Goal: Task Accomplishment & Management: Complete application form

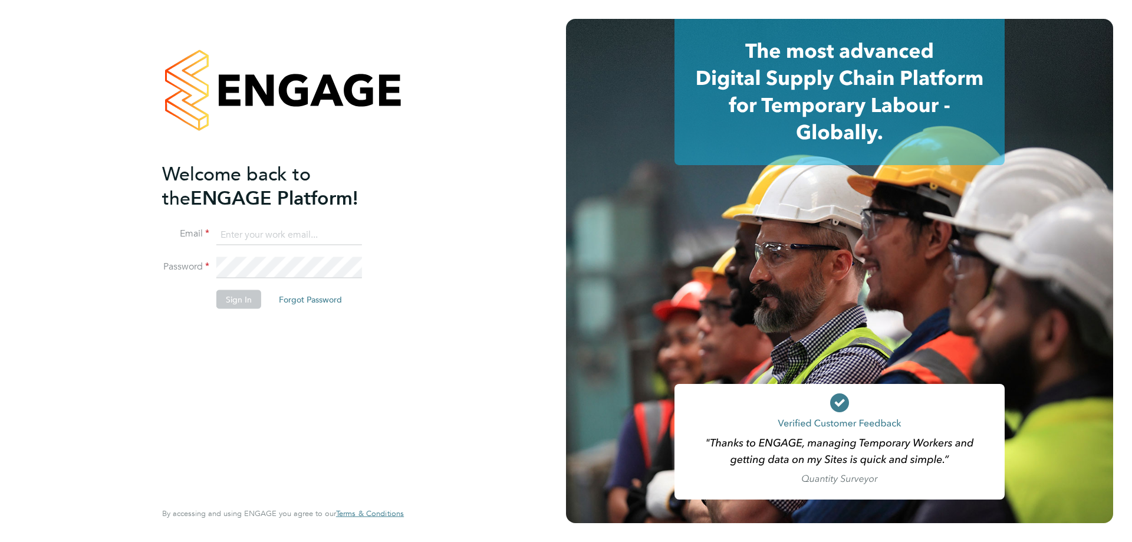
type input "d.fry@oandb.co.uk"
click at [229, 294] on button "Sign In" at bounding box center [238, 299] width 45 height 19
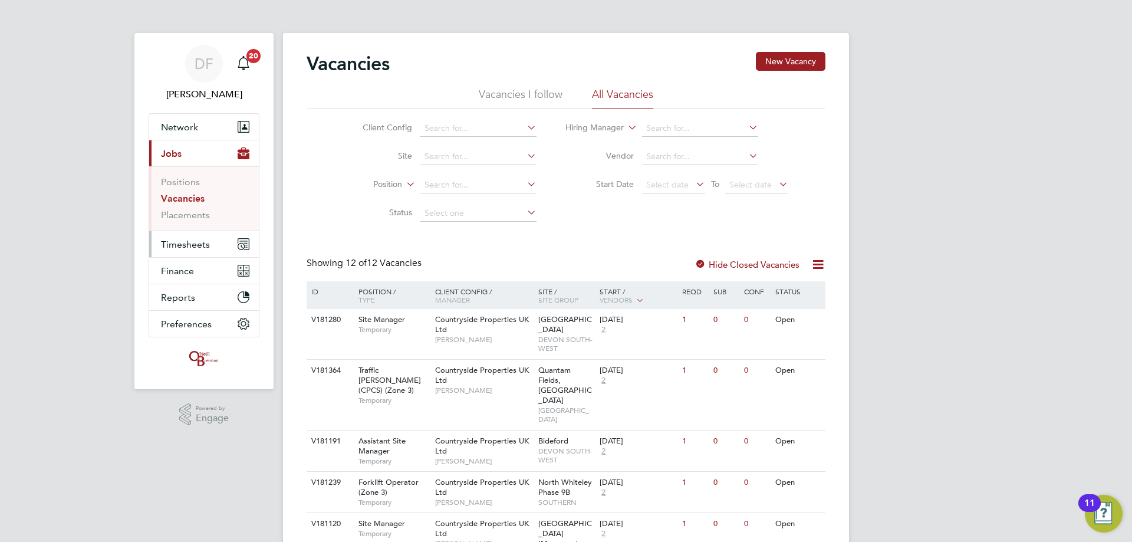
click at [181, 241] on span "Timesheets" at bounding box center [185, 244] width 49 height 11
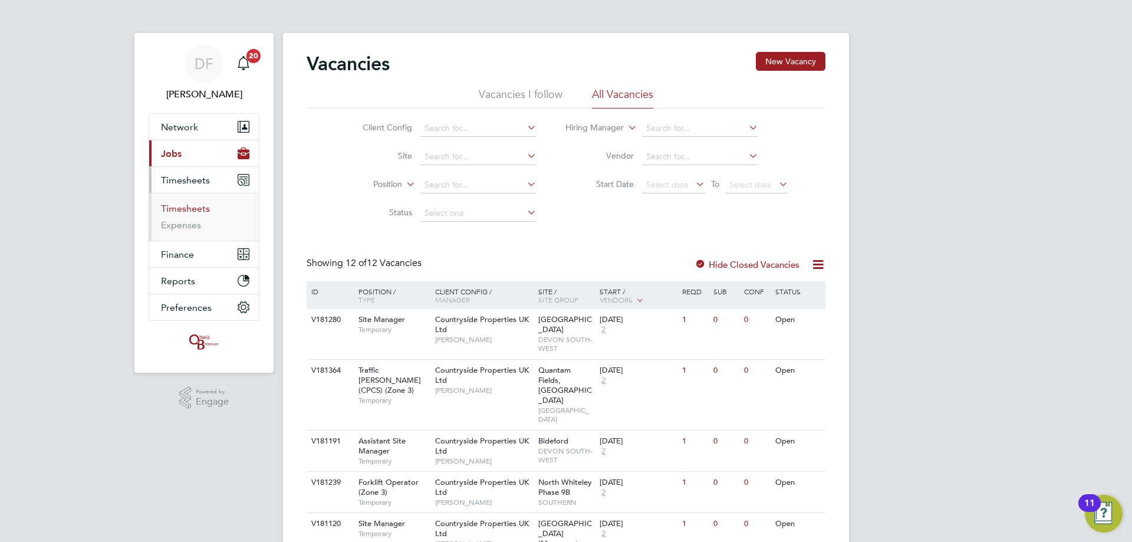
click at [186, 209] on link "Timesheets" at bounding box center [185, 208] width 49 height 11
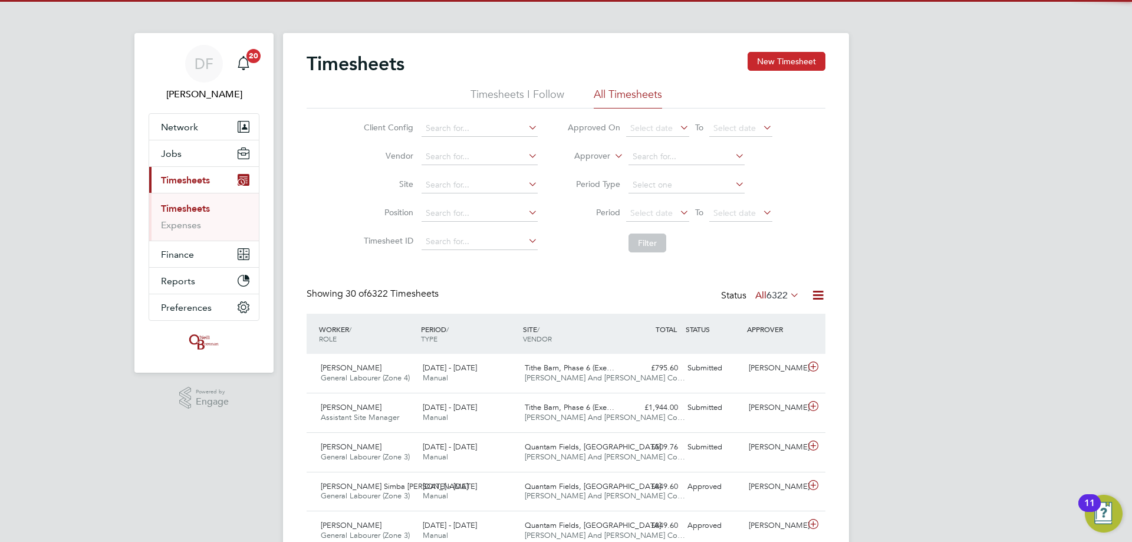
click at [782, 60] on button "New Timesheet" at bounding box center [787, 61] width 78 height 19
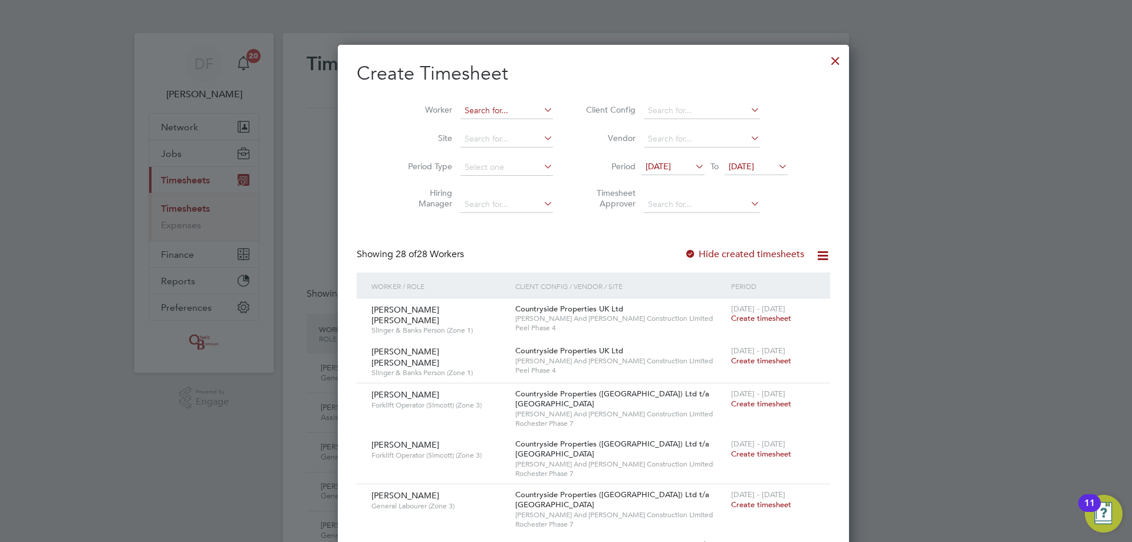
click at [461, 110] on input at bounding box center [507, 111] width 93 height 17
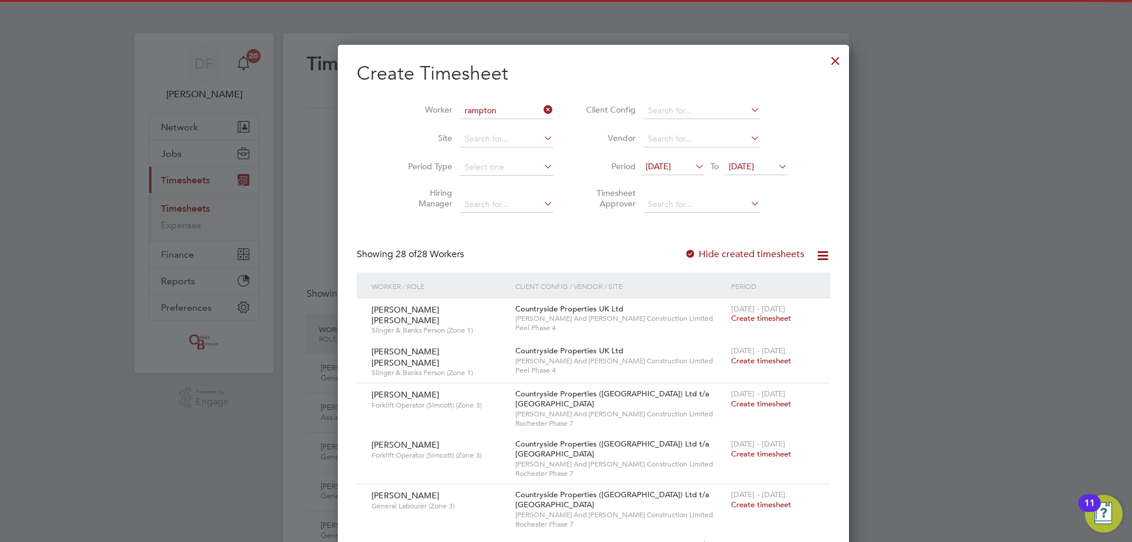
click at [458, 121] on li "[PERSON_NAME]" at bounding box center [488, 127] width 113 height 16
type input "[PERSON_NAME]"
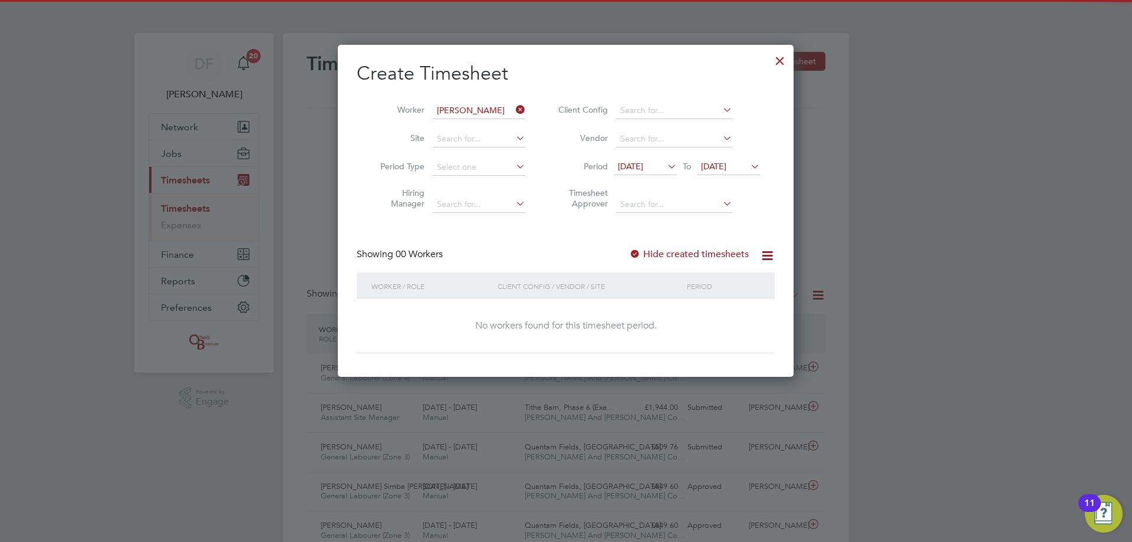
click at [705, 164] on span "[DATE]" at bounding box center [713, 166] width 25 height 11
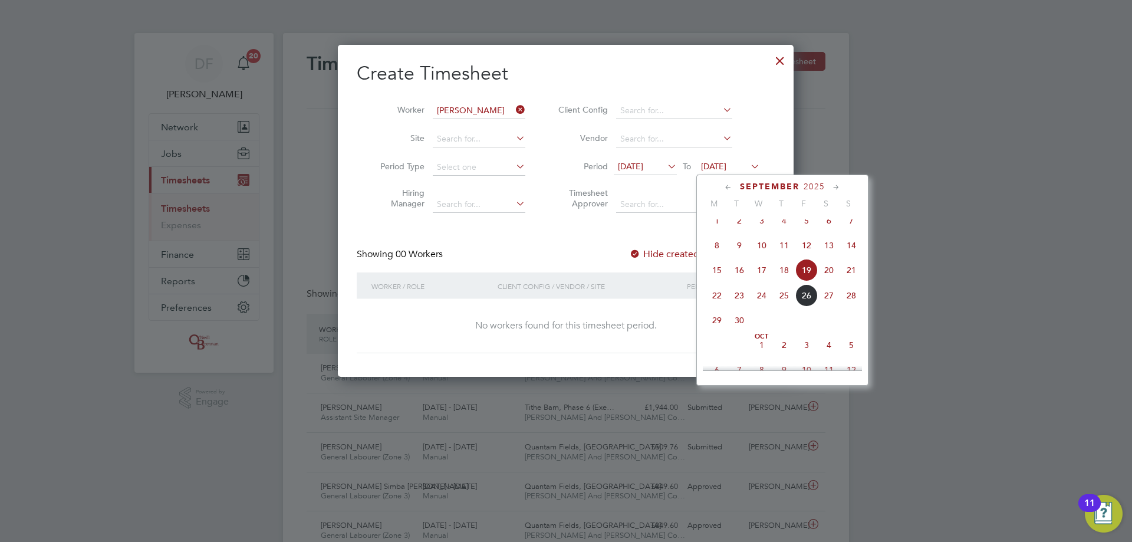
click at [715, 306] on span "22" at bounding box center [717, 295] width 22 height 22
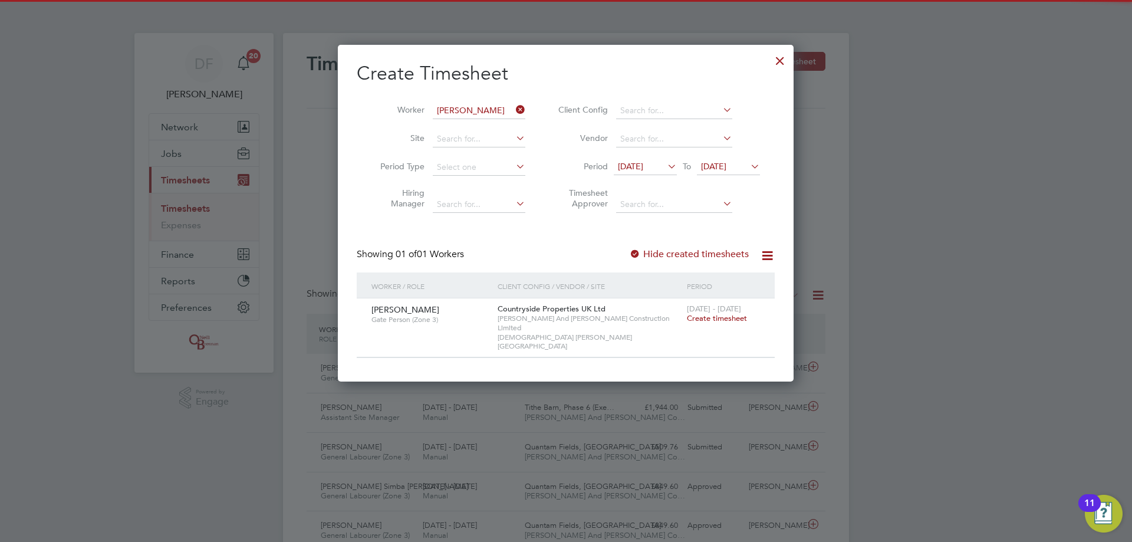
click at [727, 171] on span "[DATE]" at bounding box center [713, 166] width 25 height 11
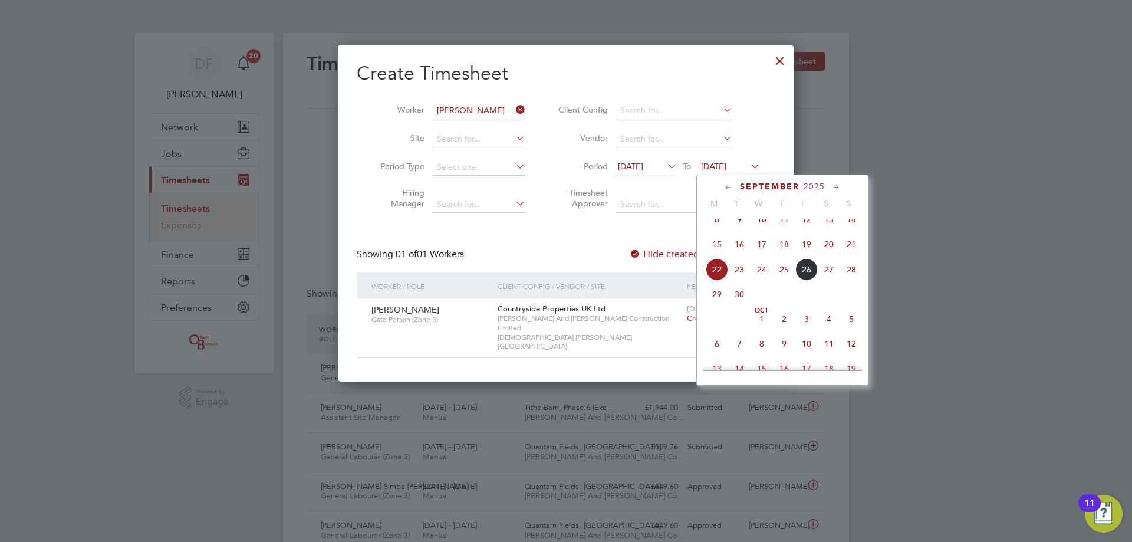
click at [853, 279] on span "28" at bounding box center [851, 269] width 22 height 22
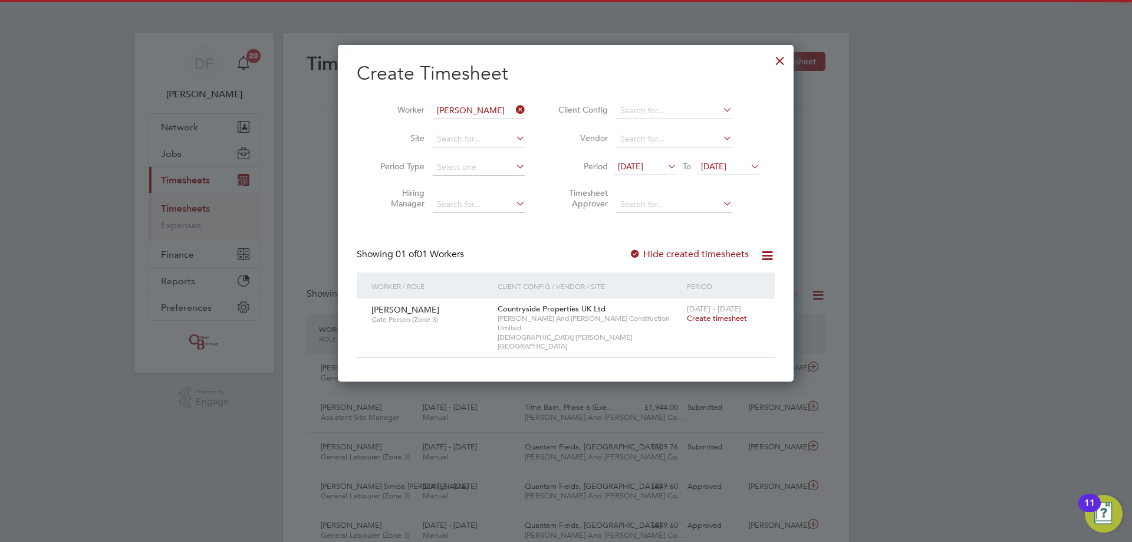
click at [643, 167] on span "[DATE]" at bounding box center [630, 166] width 25 height 11
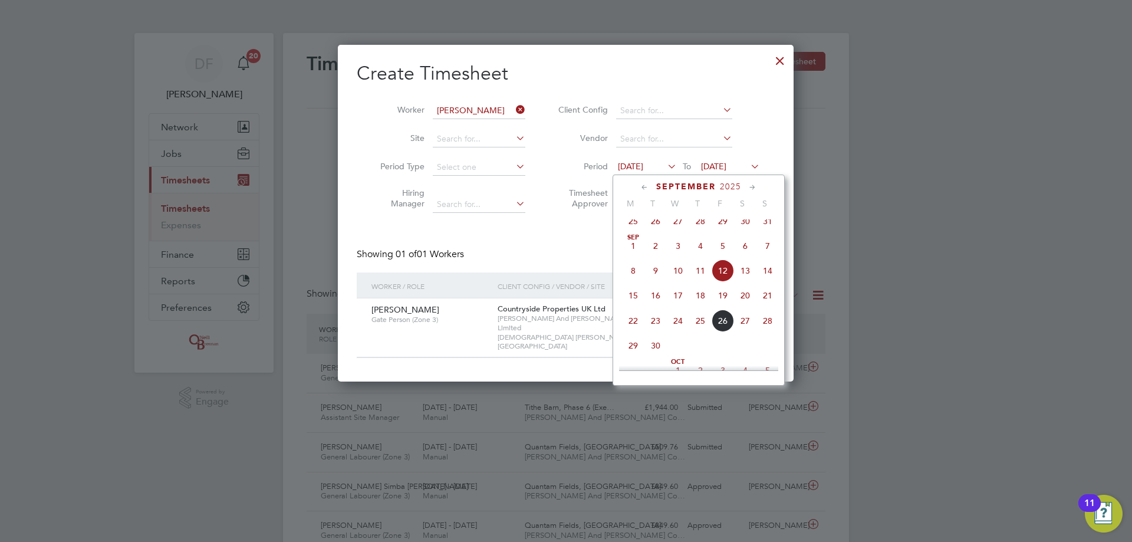
click at [636, 326] on span "22" at bounding box center [633, 321] width 22 height 22
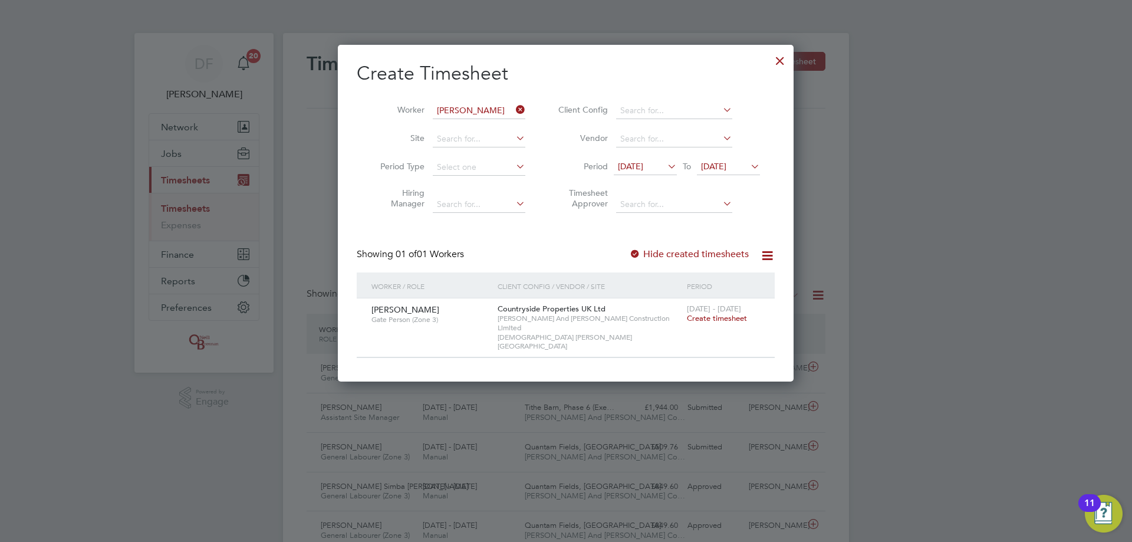
click at [704, 318] on span "Create timesheet" at bounding box center [717, 318] width 60 height 10
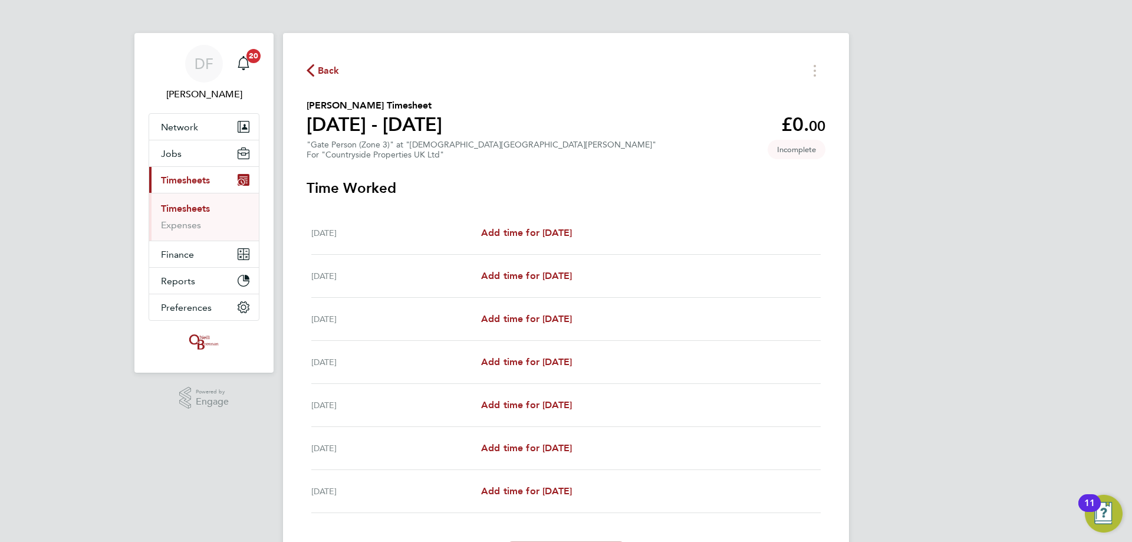
click at [511, 225] on div "[DATE] Add time for [DATE] Add time for [DATE]" at bounding box center [565, 233] width 509 height 43
click at [515, 235] on span "Add time for [DATE]" at bounding box center [526, 232] width 91 height 11
select select "30"
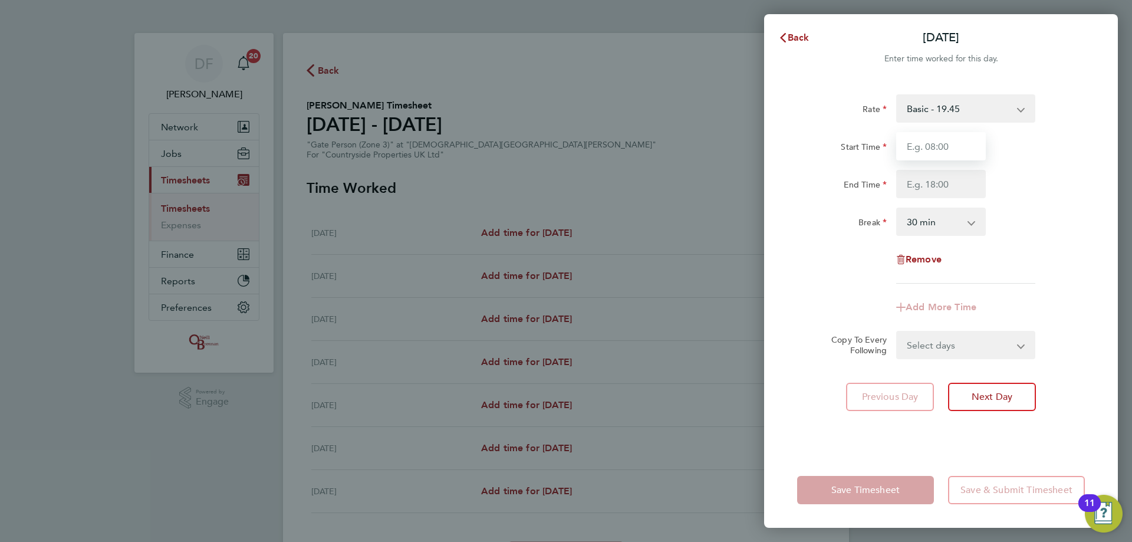
click at [935, 139] on input "Start Time" at bounding box center [941, 146] width 90 height 28
type input "08:00"
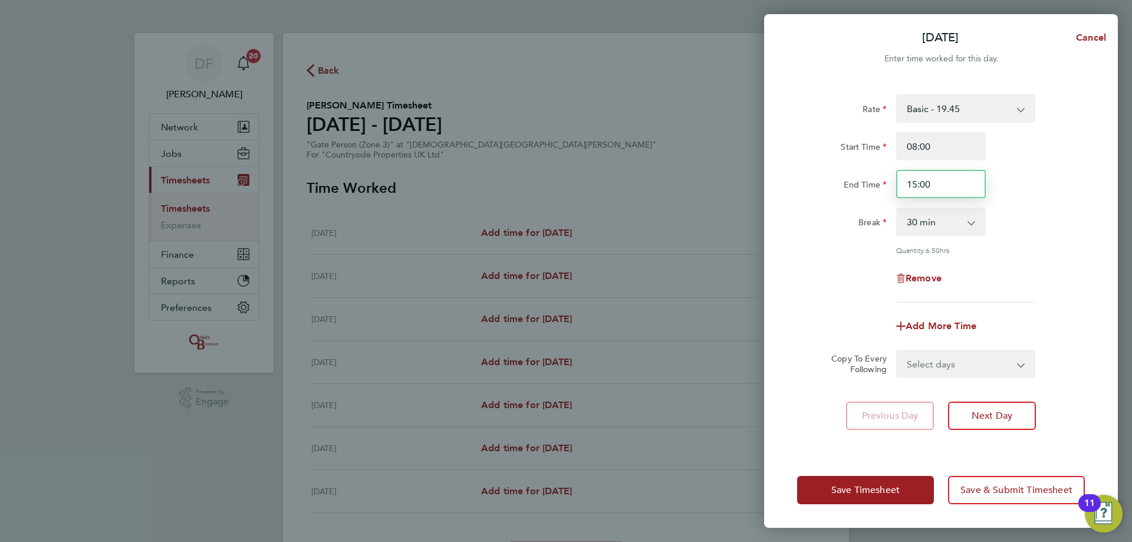
drag, startPoint x: 938, startPoint y: 171, endPoint x: 871, endPoint y: 186, distance: 68.4
click at [871, 186] on div "End Time 15:00" at bounding box center [941, 184] width 297 height 28
type input "17:00"
drag, startPoint x: 946, startPoint y: 147, endPoint x: 877, endPoint y: 158, distance: 69.2
click at [877, 158] on div "Start Time 08:00" at bounding box center [941, 146] width 297 height 28
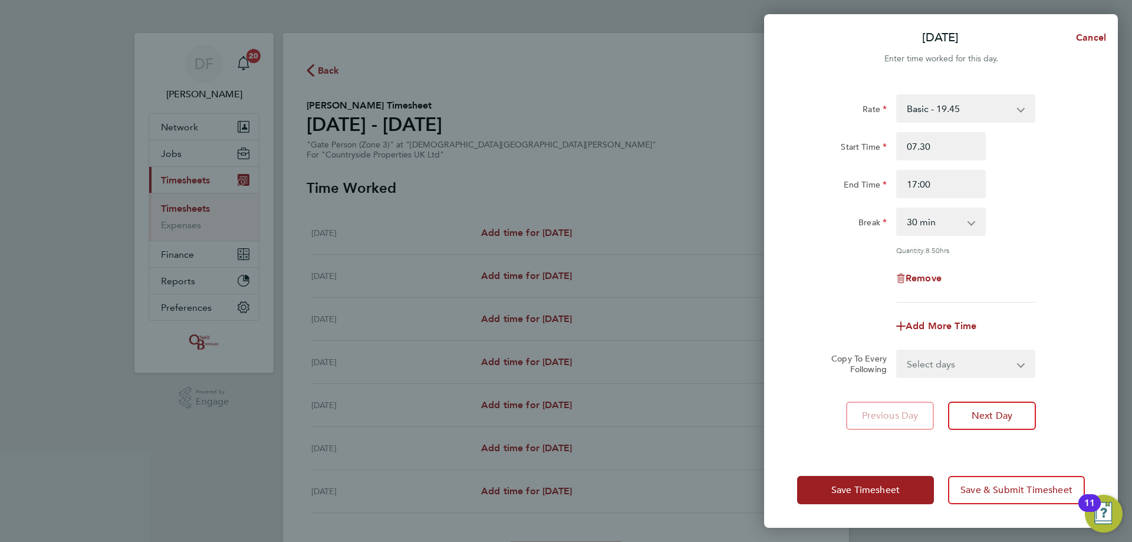
type input "07:30"
click at [1051, 282] on div "Remove" at bounding box center [941, 278] width 297 height 28
drag, startPoint x: 935, startPoint y: 186, endPoint x: 922, endPoint y: 187, distance: 13.6
click at [922, 187] on input "17:00" at bounding box center [941, 184] width 90 height 28
type input "17:30"
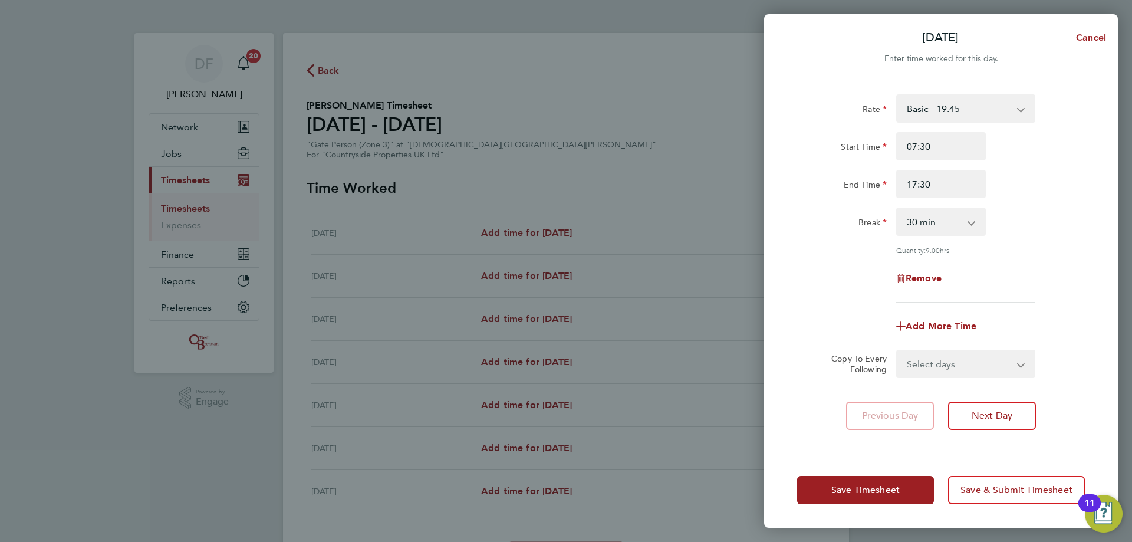
click at [1032, 229] on div "Break 0 min 15 min 30 min 45 min 60 min 75 min 90 min" at bounding box center [941, 222] width 297 height 28
click at [964, 361] on select "Select days Day Weekday (Mon-Fri) Weekend (Sat-Sun) [DATE] [DATE] [DATE] [DATE]…" at bounding box center [960, 364] width 124 height 26
select select "WEEKDAY"
click at [898, 351] on select "Select days Day Weekday (Mon-Fri) Weekend (Sat-Sun) [DATE] [DATE] [DATE] [DATE]…" at bounding box center [960, 364] width 124 height 26
select select "[DATE]"
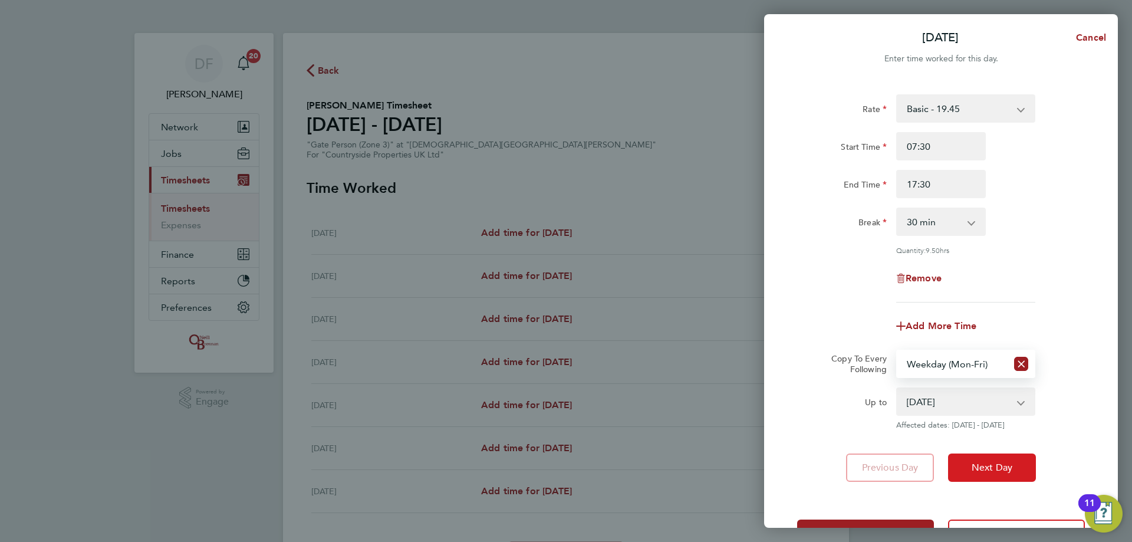
click at [983, 465] on span "Next Day" at bounding box center [992, 468] width 41 height 12
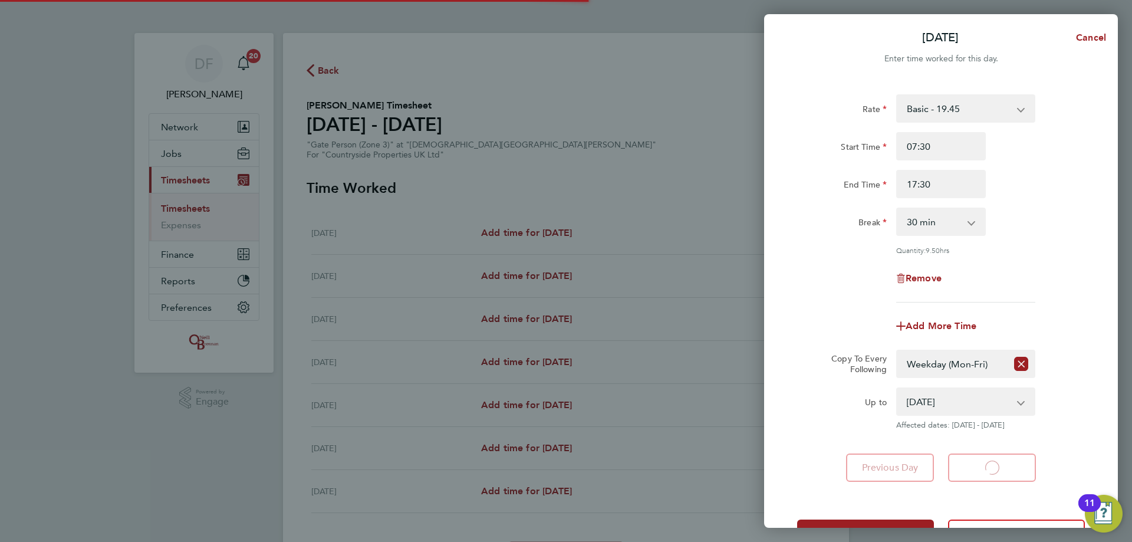
select select "30"
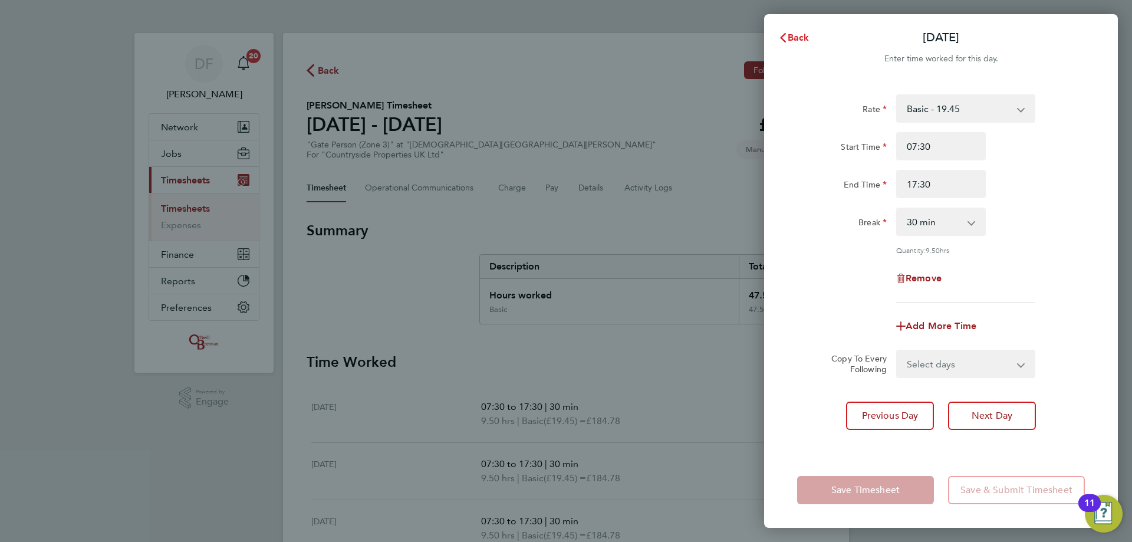
click at [791, 47] on button "Back" at bounding box center [794, 38] width 55 height 24
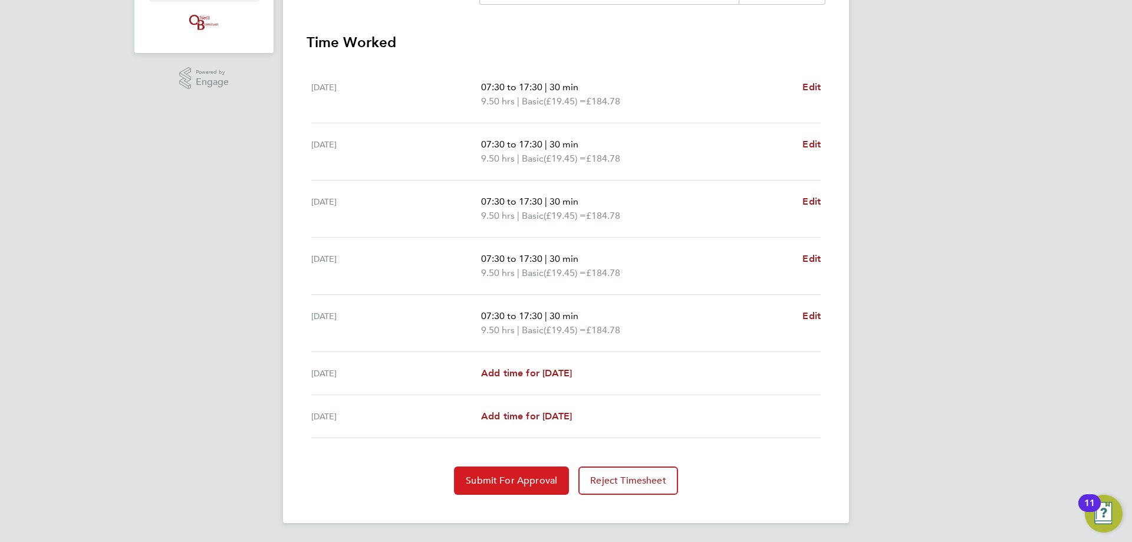
click at [507, 472] on button "Submit For Approval" at bounding box center [511, 480] width 115 height 28
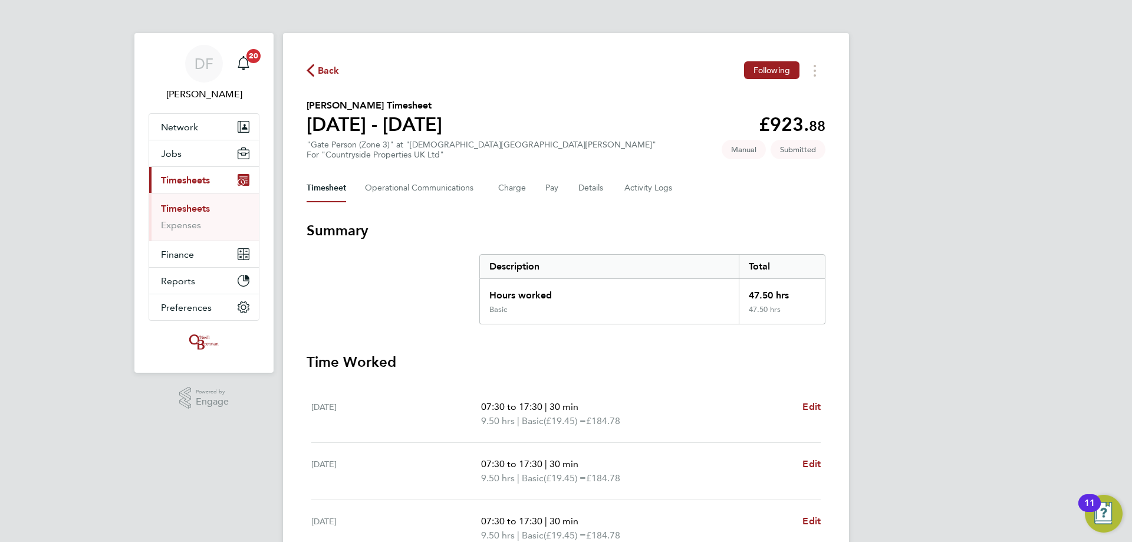
drag, startPoint x: 341, startPoint y: 61, endPoint x: 330, endPoint y: 69, distance: 14.1
click at [338, 62] on div "Back Following" at bounding box center [566, 70] width 519 height 18
click at [328, 70] on span "Back" at bounding box center [329, 71] width 22 height 14
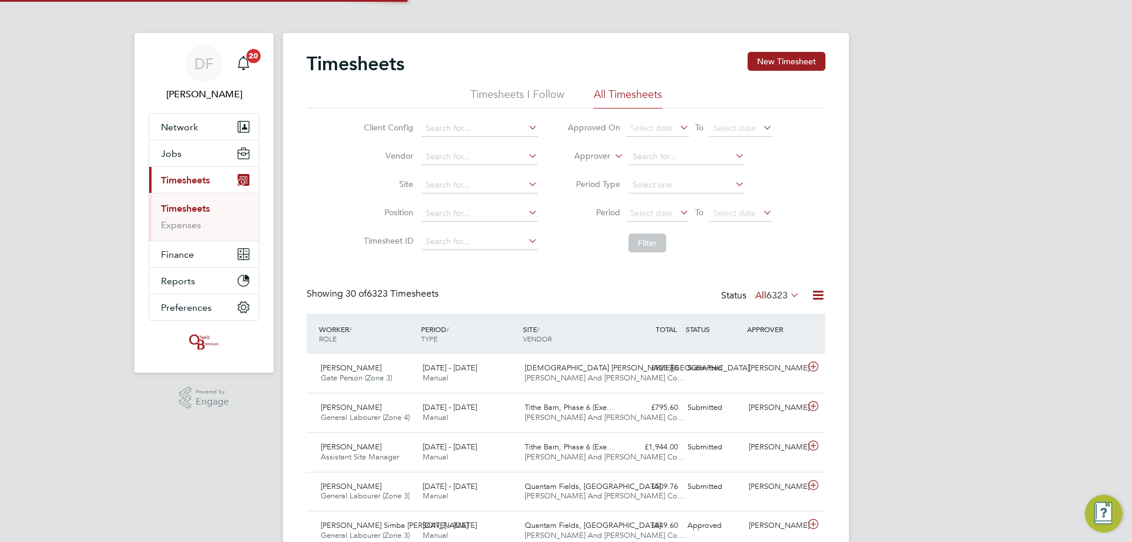
scroll to position [30, 103]
click at [778, 63] on button "New Timesheet" at bounding box center [787, 61] width 78 height 19
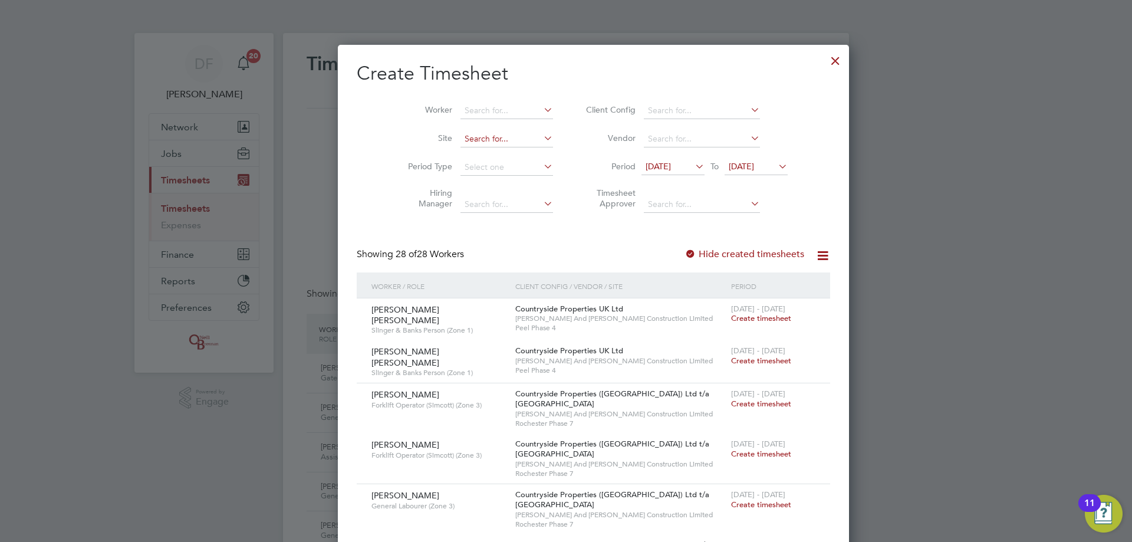
click at [465, 136] on input at bounding box center [507, 139] width 93 height 17
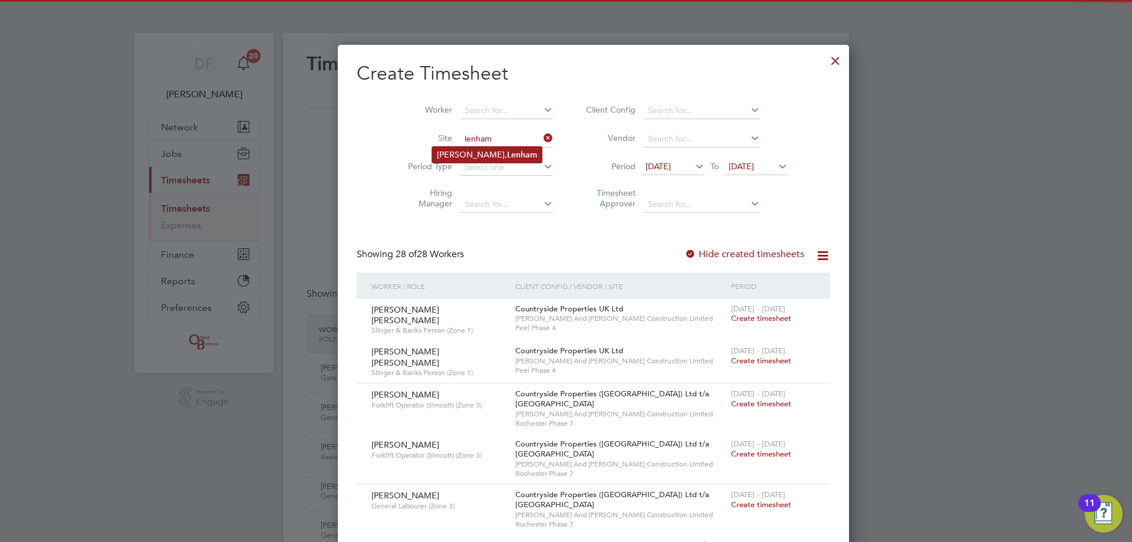
click at [490, 150] on li "[PERSON_NAME], [PERSON_NAME]" at bounding box center [487, 155] width 110 height 16
type input "[PERSON_NAME], [PERSON_NAME]"
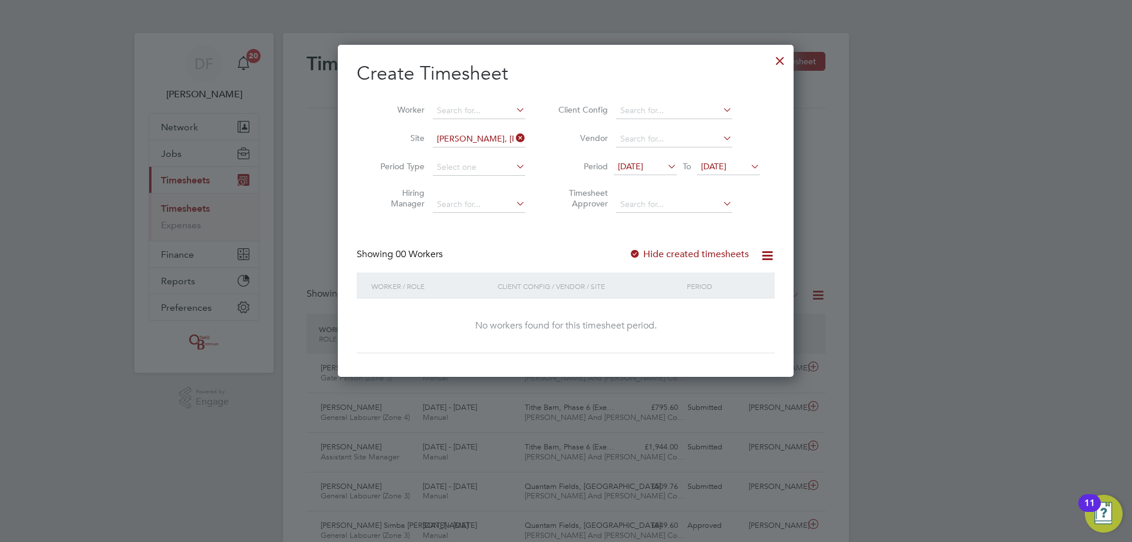
click at [677, 255] on label "Hide created timesheets" at bounding box center [689, 254] width 120 height 12
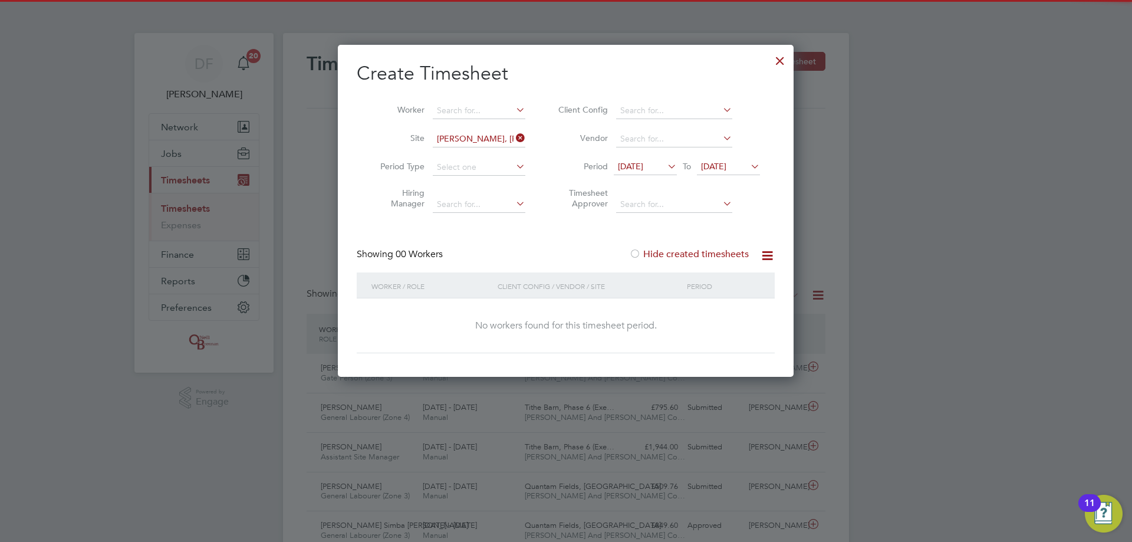
click at [665, 170] on icon at bounding box center [665, 166] width 0 height 17
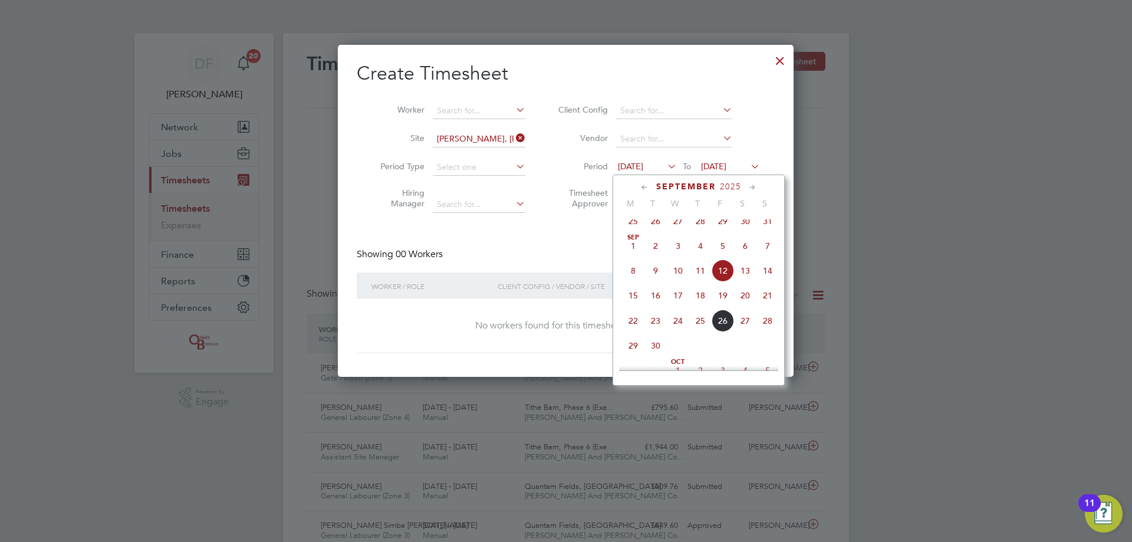
click at [633, 332] on span "22" at bounding box center [633, 321] width 22 height 22
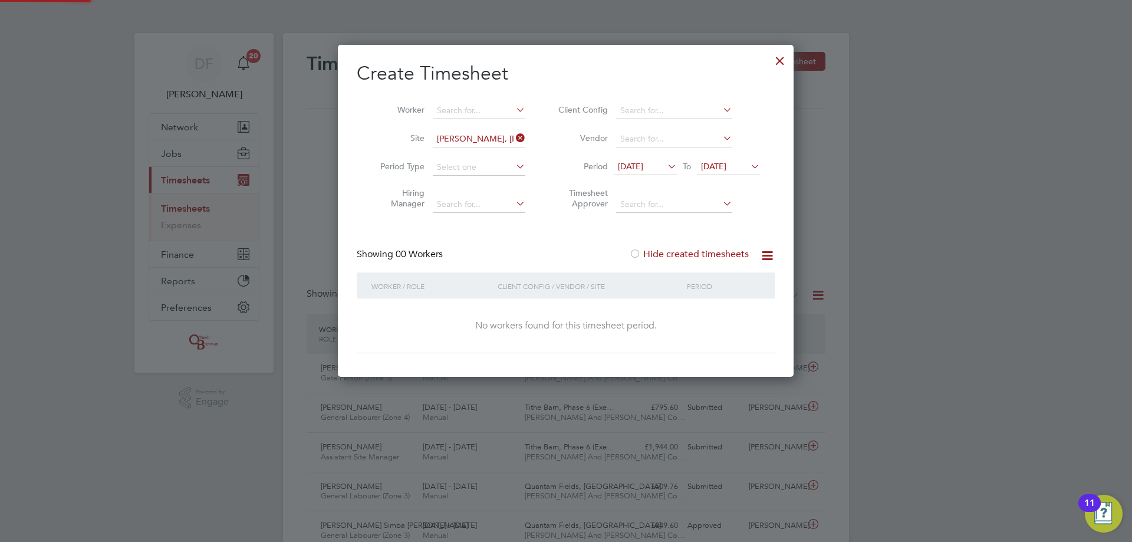
click at [725, 165] on span "[DATE]" at bounding box center [713, 166] width 25 height 11
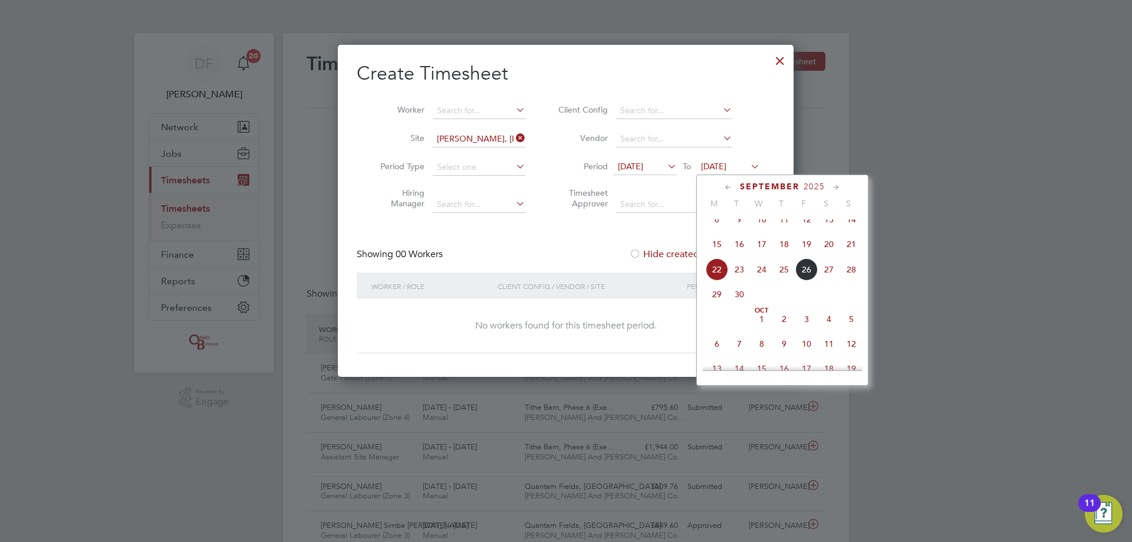
click at [852, 278] on span "28" at bounding box center [851, 269] width 22 height 22
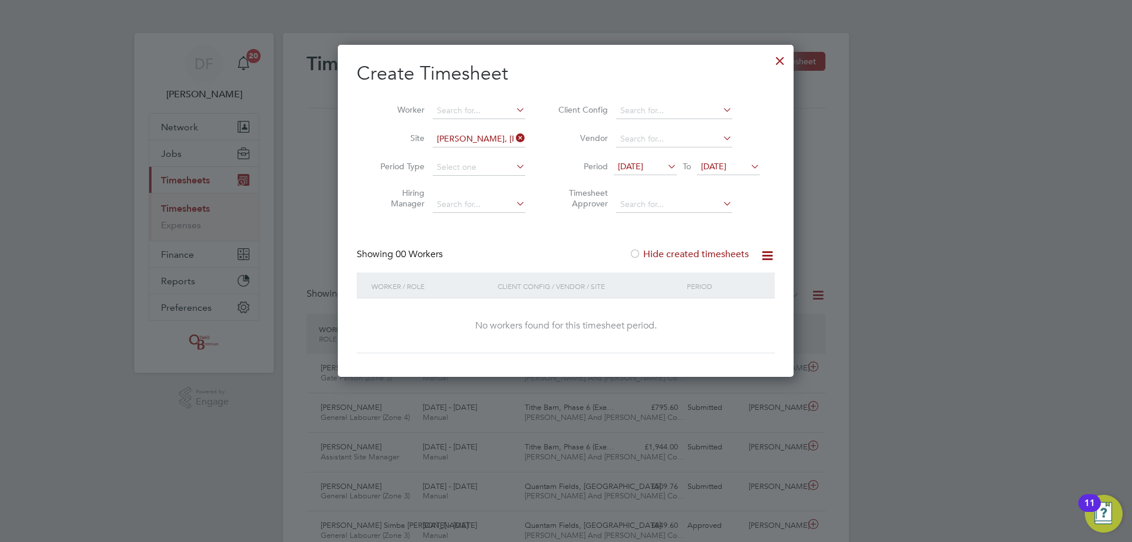
drag, startPoint x: 647, startPoint y: 246, endPoint x: 645, endPoint y: 254, distance: 8.6
click at [647, 248] on div "Create Timesheet Worker Site [PERSON_NAME], [GEOGRAPHIC_DATA] Period Type Hirin…" at bounding box center [566, 207] width 418 height 292
click at [645, 254] on label "Hide created timesheets" at bounding box center [689, 254] width 120 height 12
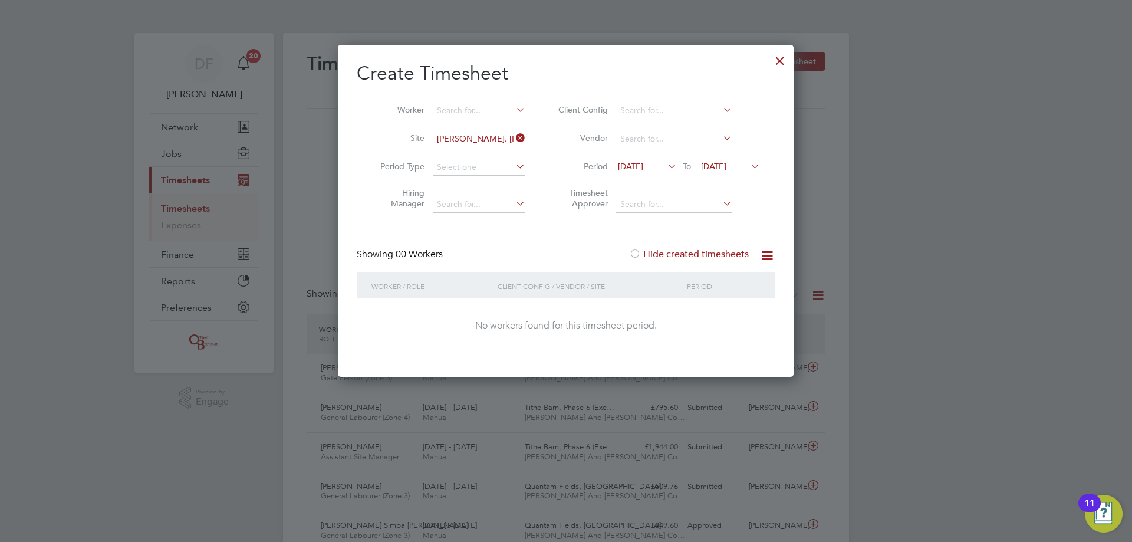
click at [645, 254] on label "Hide created timesheets" at bounding box center [689, 254] width 120 height 12
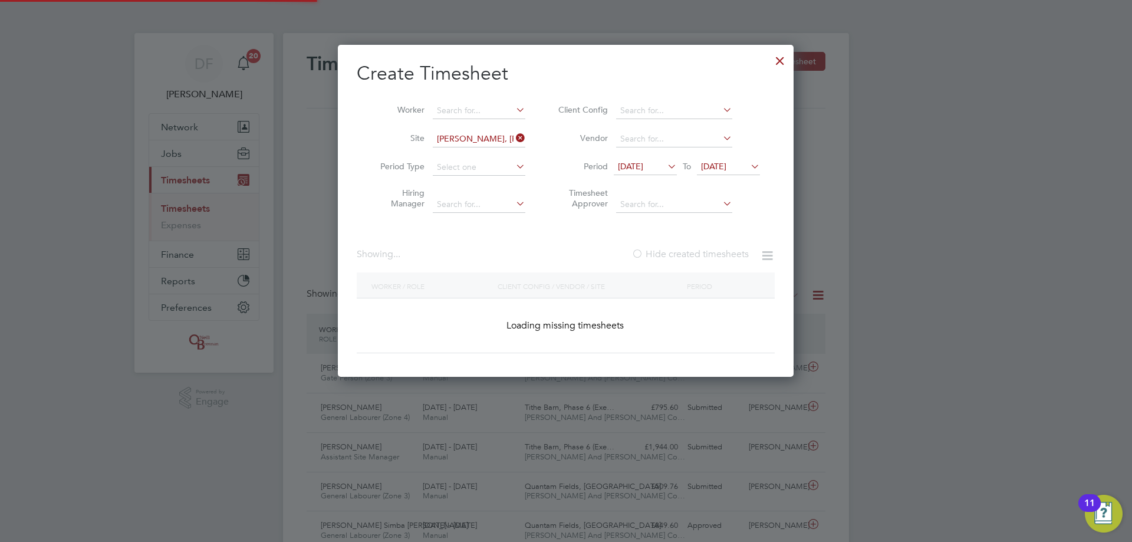
click at [645, 254] on label "Hide created timesheets" at bounding box center [690, 254] width 117 height 12
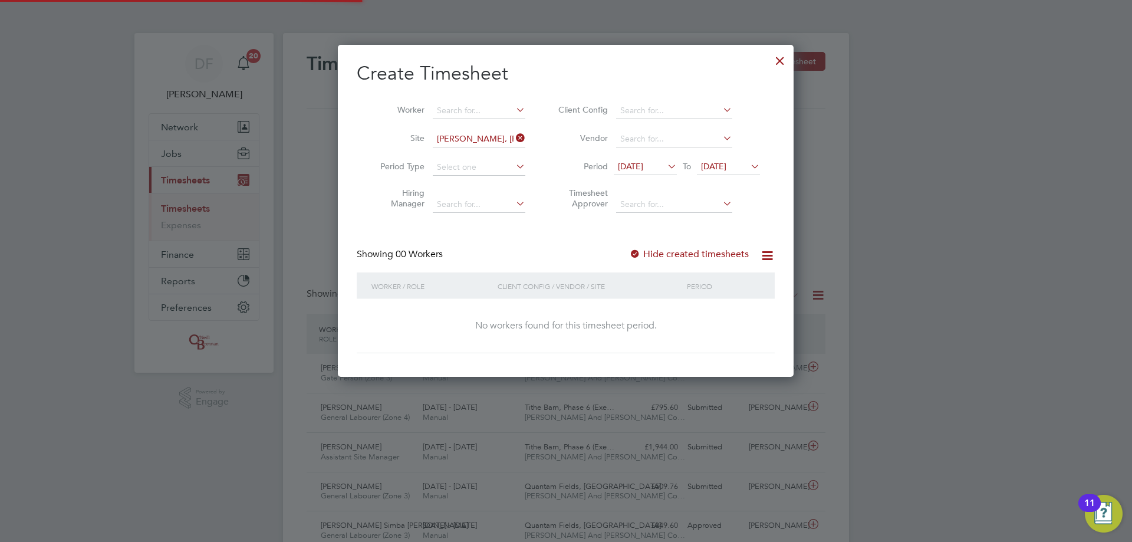
click at [645, 254] on label "Hide created timesheets" at bounding box center [689, 254] width 120 height 12
click at [666, 256] on label "Hide created timesheets" at bounding box center [689, 254] width 120 height 12
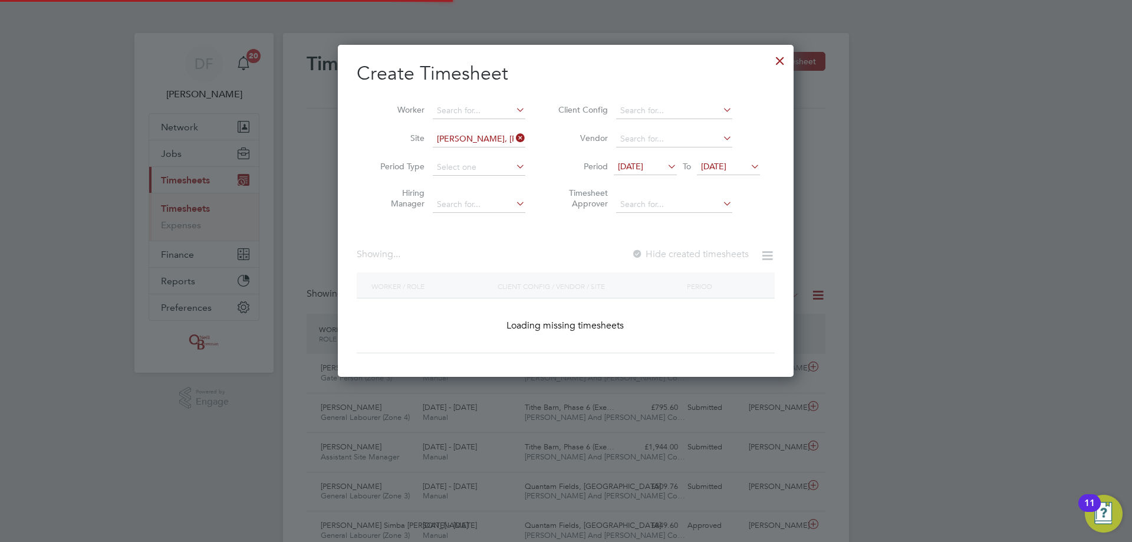
click at [666, 256] on label "Hide created timesheets" at bounding box center [690, 254] width 117 height 12
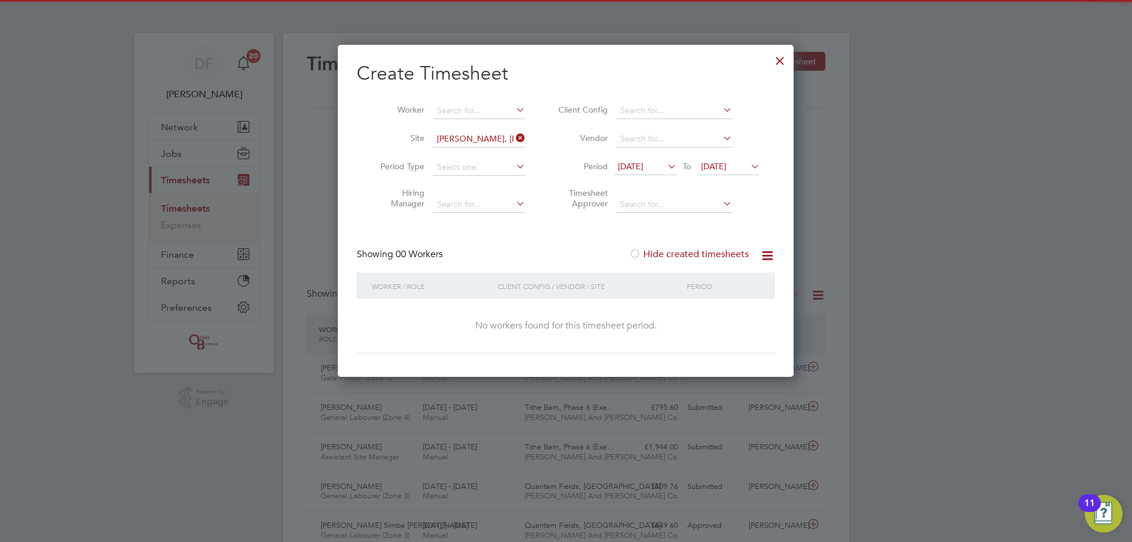
click at [721, 162] on span "[DATE]" at bounding box center [713, 166] width 25 height 11
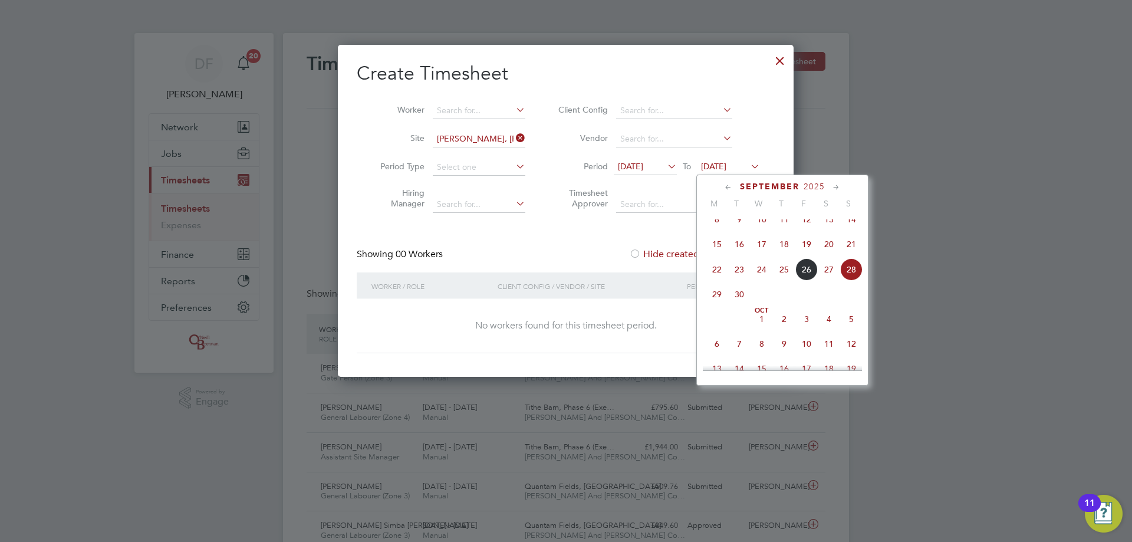
click at [718, 274] on span "22" at bounding box center [717, 269] width 22 height 22
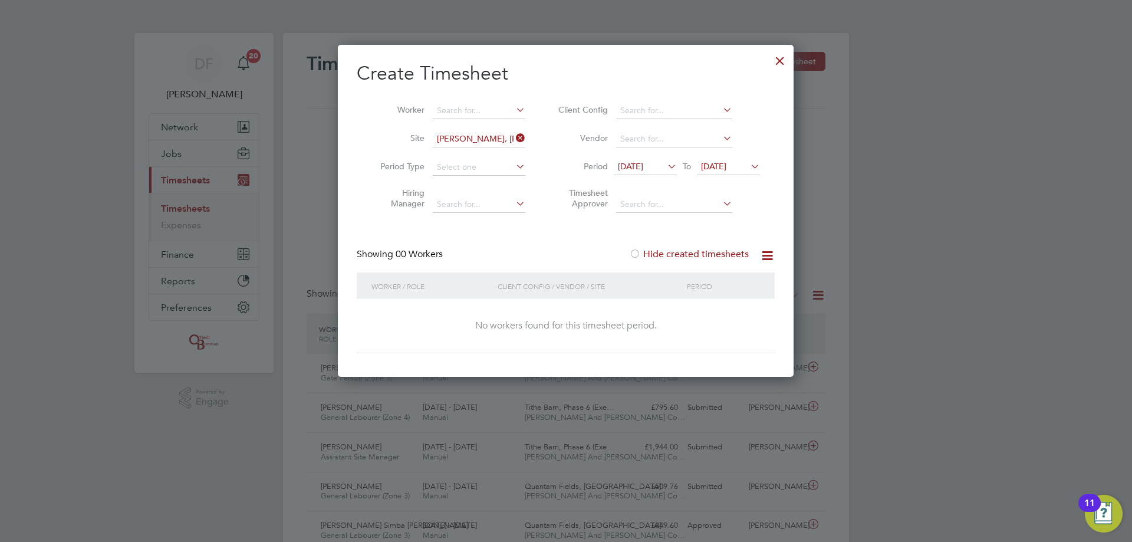
click at [720, 167] on span "[DATE]" at bounding box center [713, 166] width 25 height 11
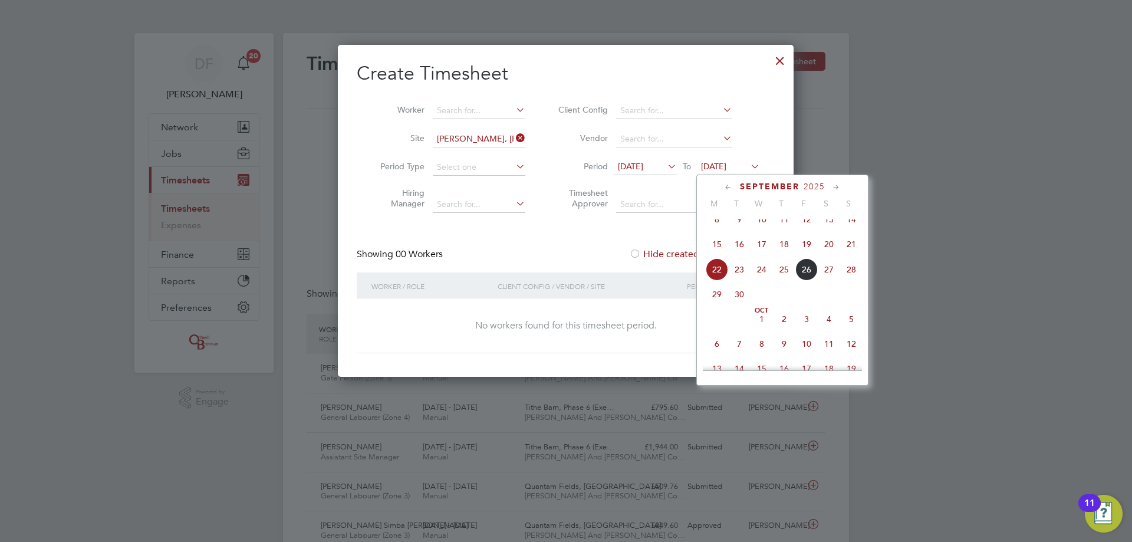
click at [850, 281] on span "28" at bounding box center [851, 269] width 22 height 22
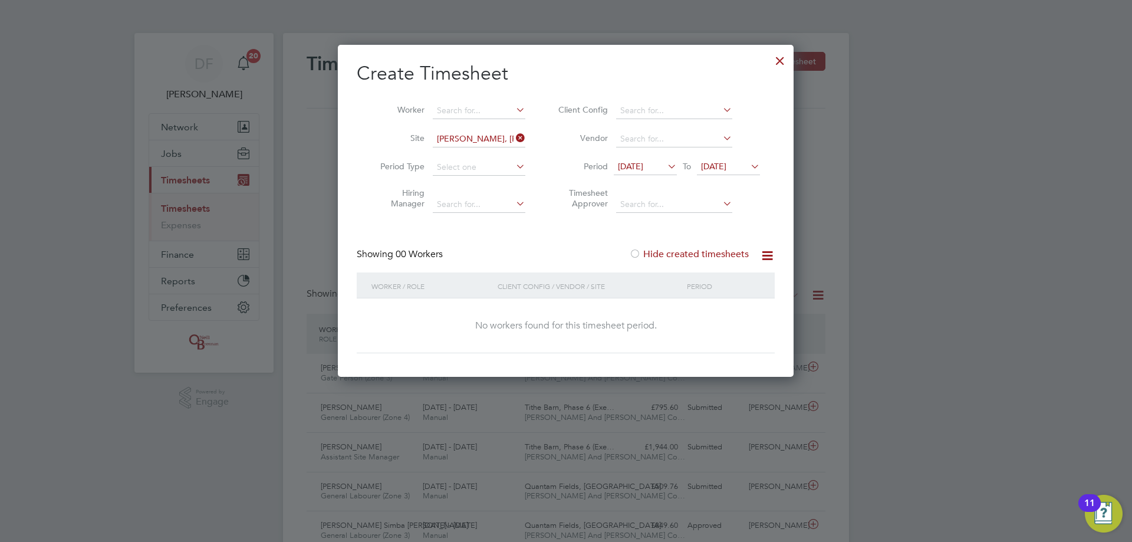
click at [514, 135] on icon at bounding box center [514, 138] width 0 height 17
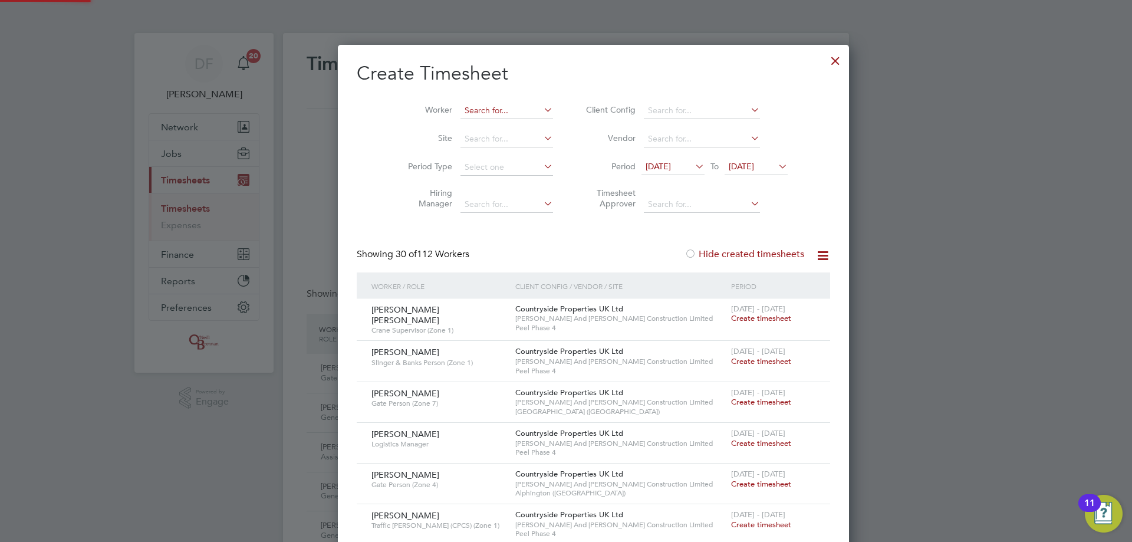
click at [461, 107] on input at bounding box center [507, 111] width 93 height 17
type input "[PERSON_NAME]"
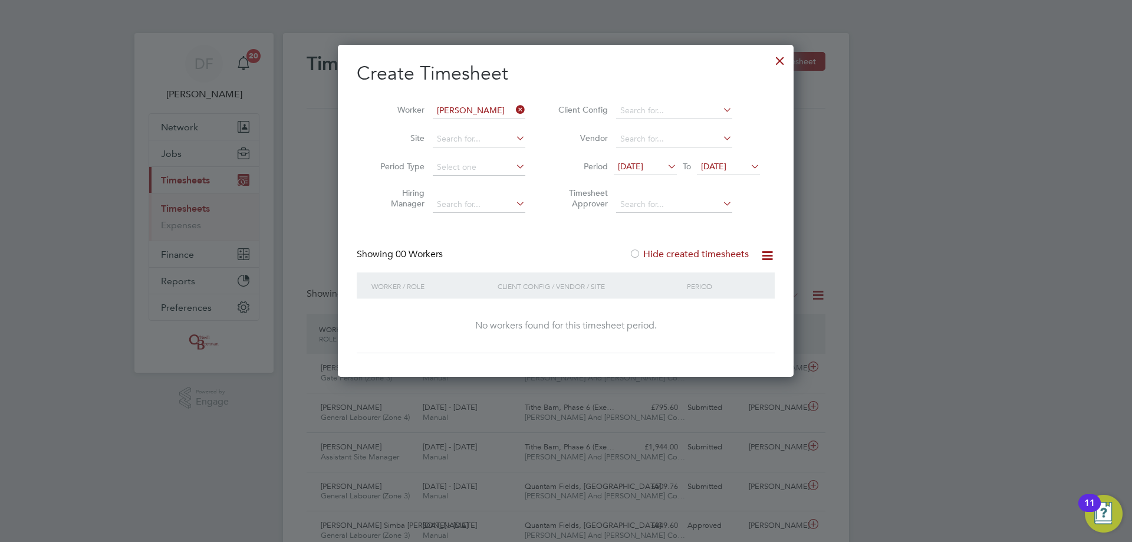
click at [675, 248] on label "Hide created timesheets" at bounding box center [689, 254] width 120 height 12
click at [675, 251] on label "Hide created timesheets" at bounding box center [689, 254] width 120 height 12
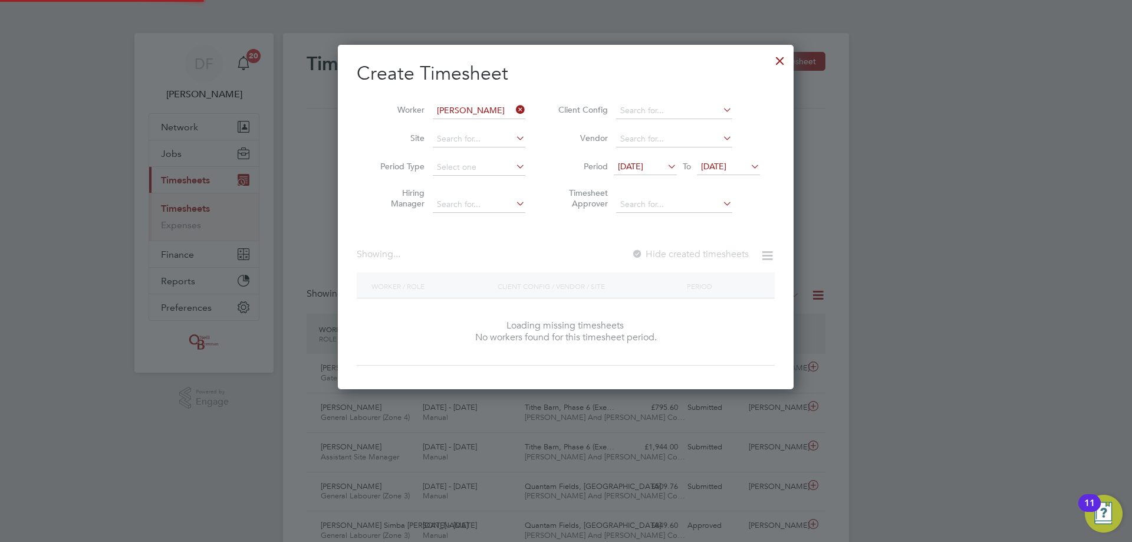
click at [675, 251] on label "Hide created timesheets" at bounding box center [690, 254] width 117 height 12
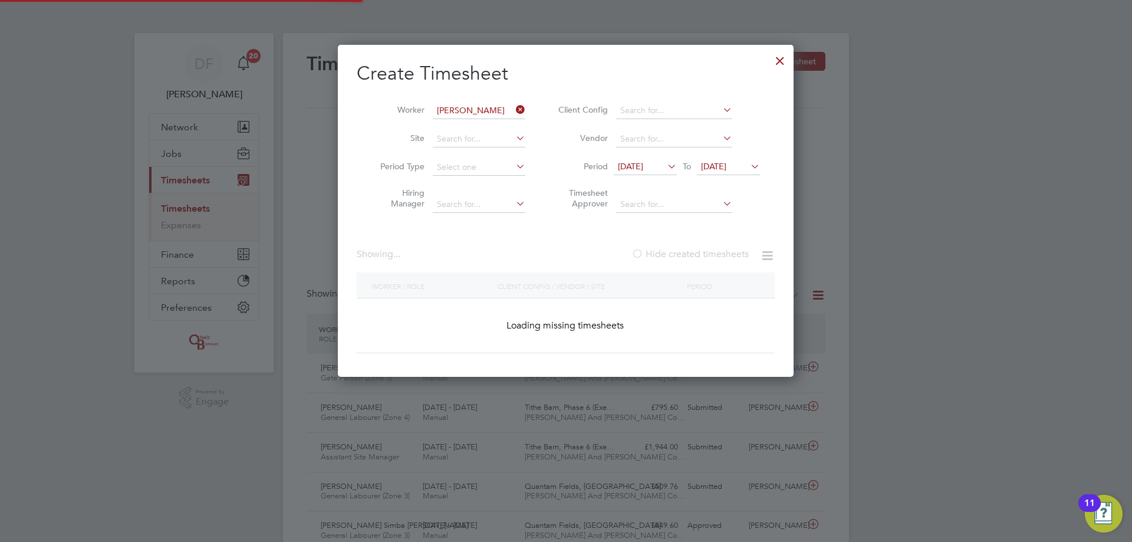
click at [675, 251] on label "Hide created timesheets" at bounding box center [690, 254] width 117 height 12
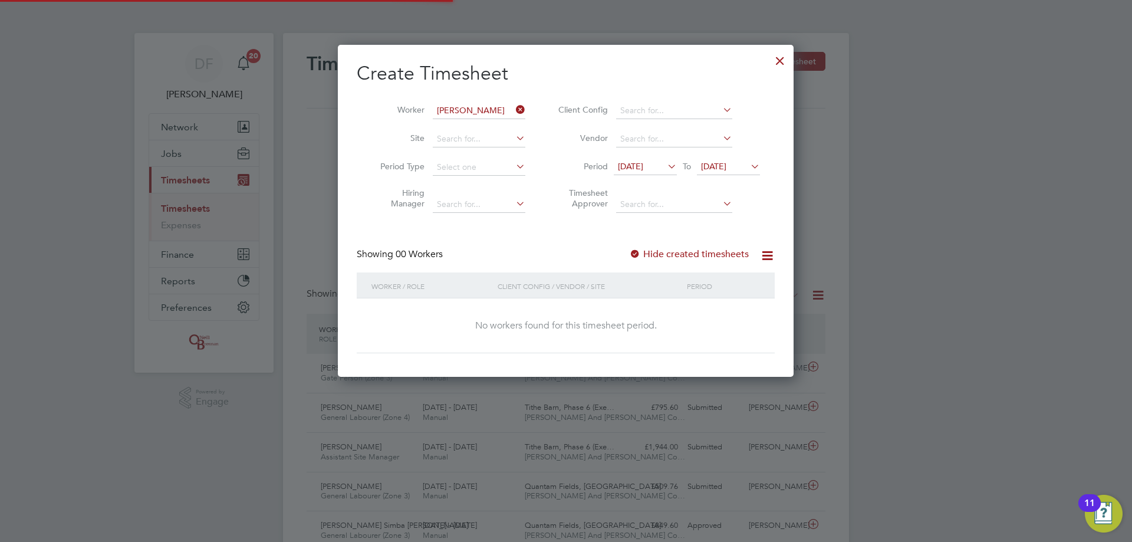
click at [675, 251] on label "Hide created timesheets" at bounding box center [689, 254] width 120 height 12
click at [780, 63] on div at bounding box center [780, 57] width 21 height 21
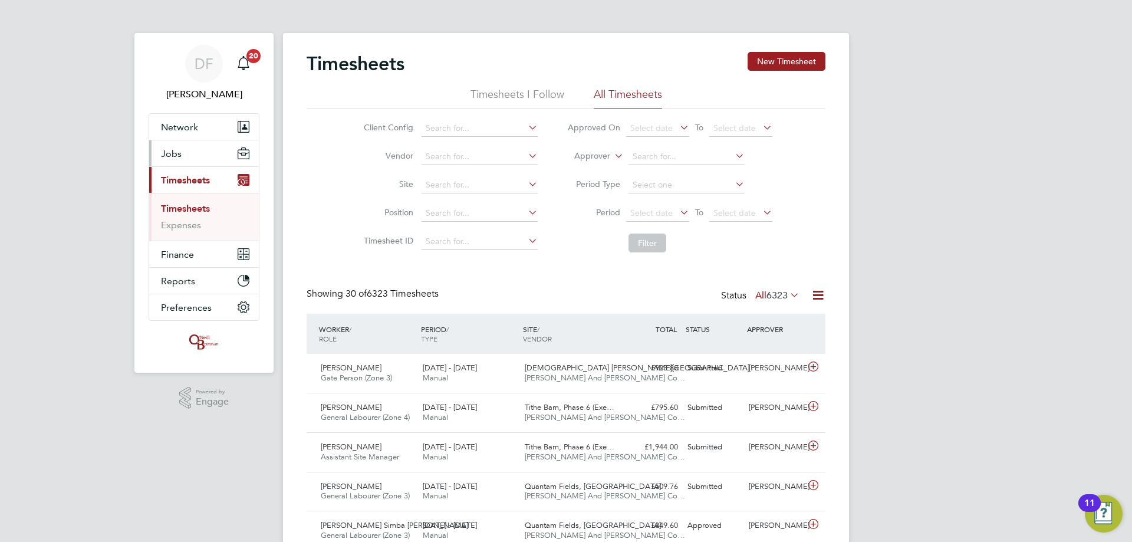
click at [180, 152] on span "Jobs" at bounding box center [171, 153] width 21 height 11
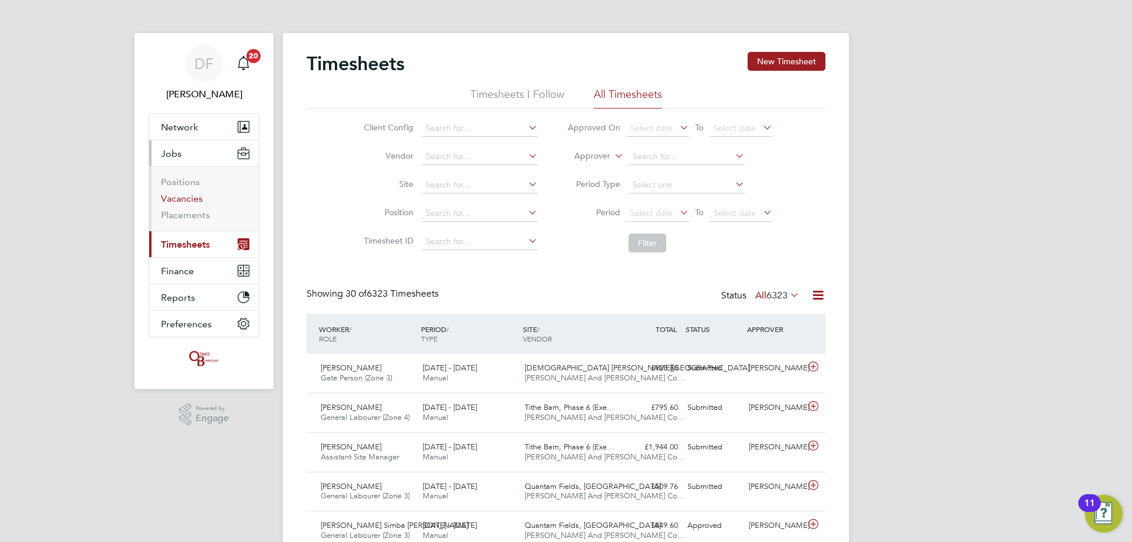
click at [173, 202] on link "Vacancies" at bounding box center [182, 198] width 42 height 11
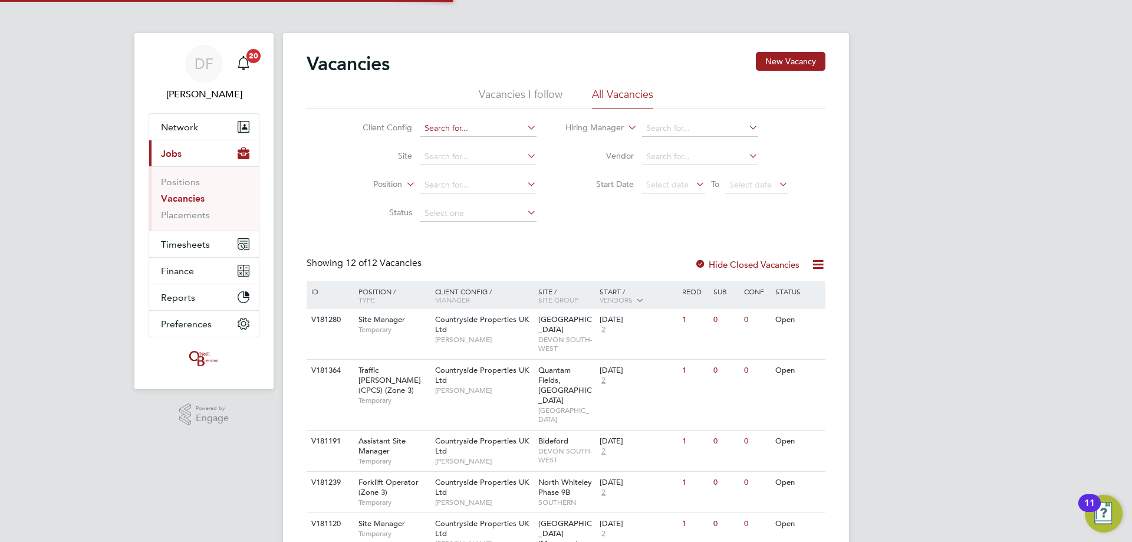
click at [459, 133] on input at bounding box center [478, 128] width 116 height 17
type input "b"
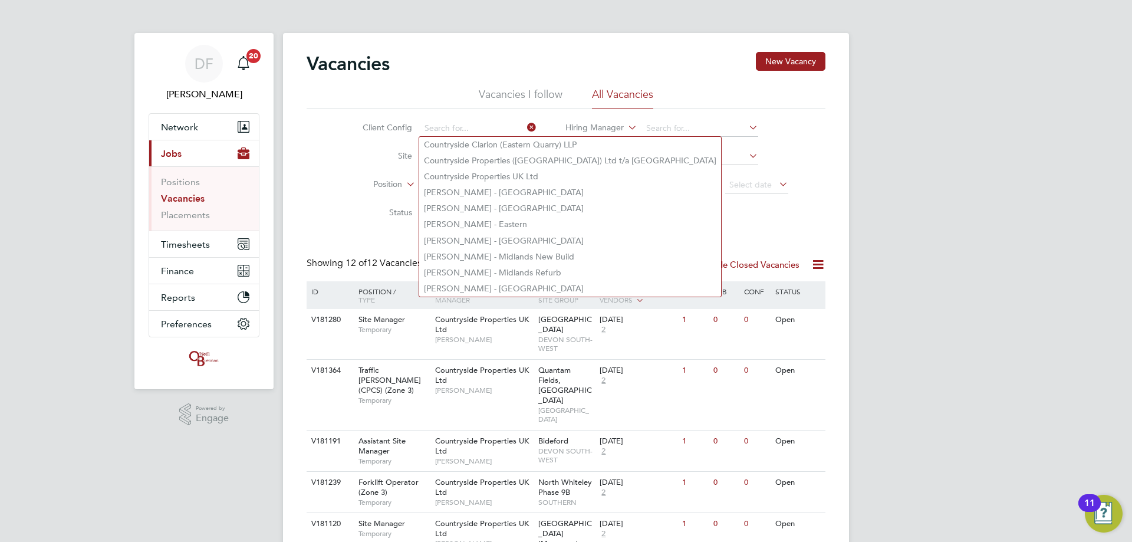
click at [387, 159] on label "Site" at bounding box center [378, 155] width 68 height 11
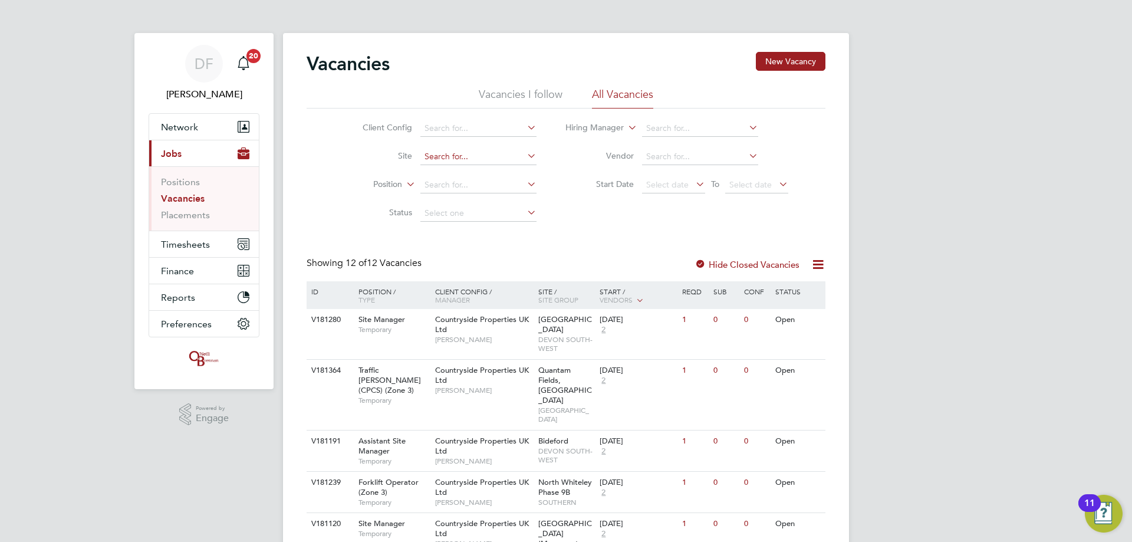
click at [429, 158] on input at bounding box center [478, 157] width 116 height 17
type input "lenham"
click at [193, 220] on link "Placements" at bounding box center [185, 214] width 49 height 11
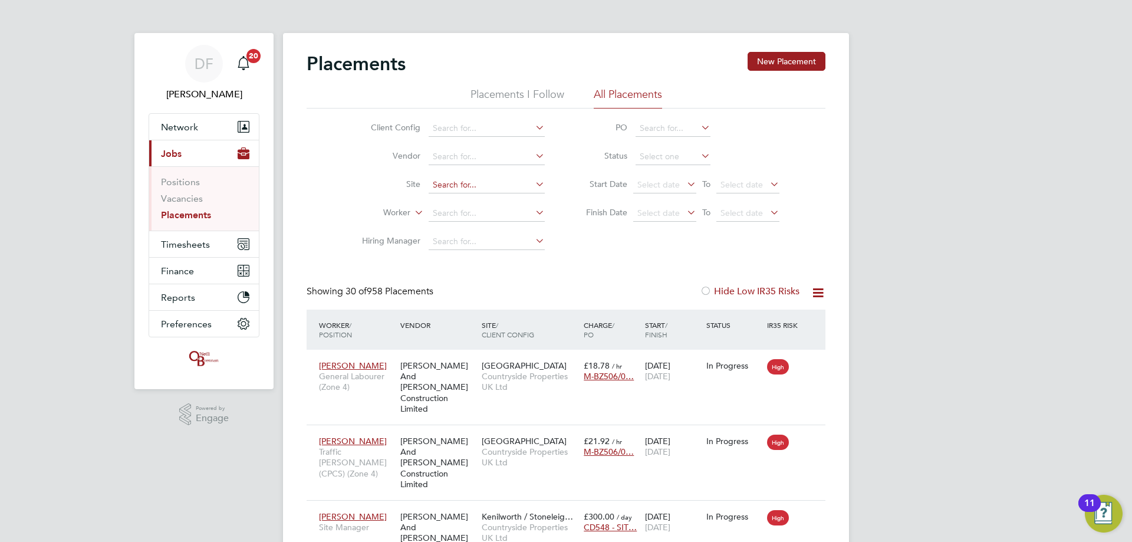
click at [446, 177] on input at bounding box center [487, 185] width 116 height 17
click at [474, 193] on li "[PERSON_NAME], [PERSON_NAME]" at bounding box center [486, 201] width 117 height 16
type input "[PERSON_NAME], [PERSON_NAME]"
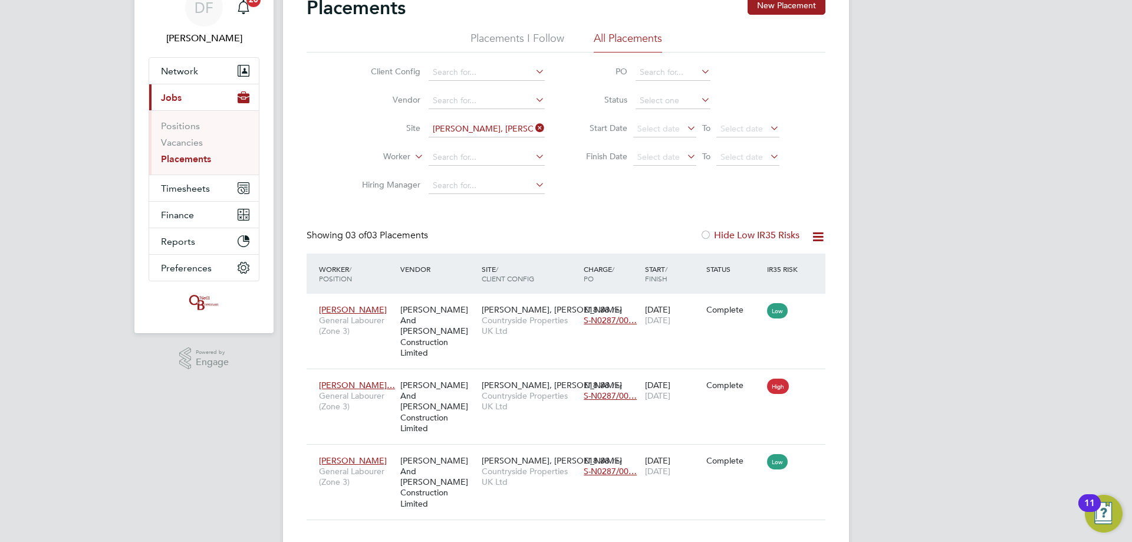
click at [744, 231] on label "Hide Low IR35 Risks" at bounding box center [750, 235] width 100 height 12
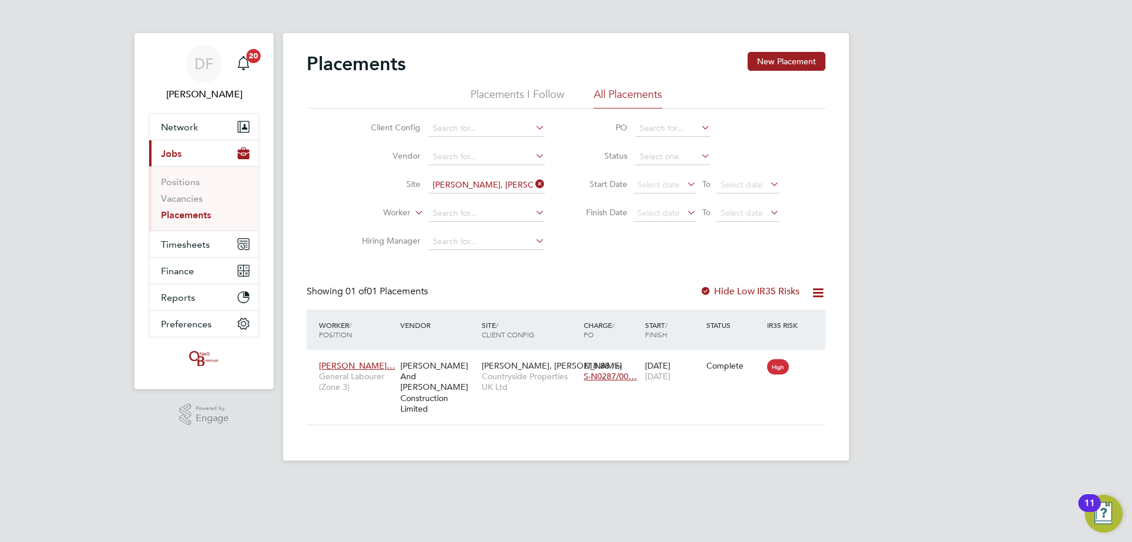
click at [726, 285] on div "Placements New Placement Placements I Follow All Placements Client Config Vendo…" at bounding box center [566, 238] width 519 height 373
click at [715, 293] on label "Hide Low IR35 Risks" at bounding box center [750, 291] width 100 height 12
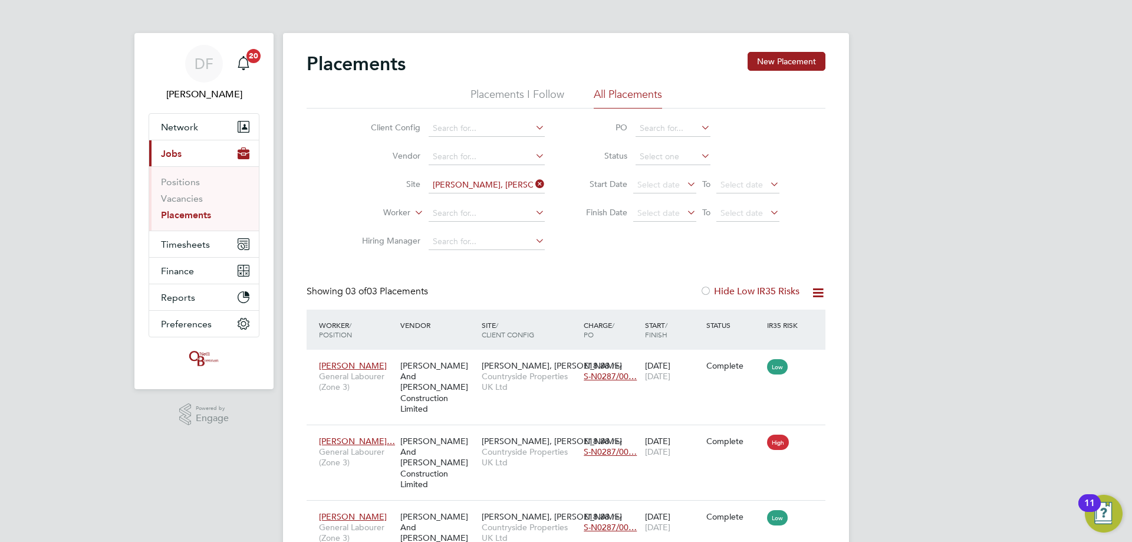
click at [533, 184] on icon at bounding box center [533, 184] width 0 height 17
